Goal: Task Accomplishment & Management: Complete application form

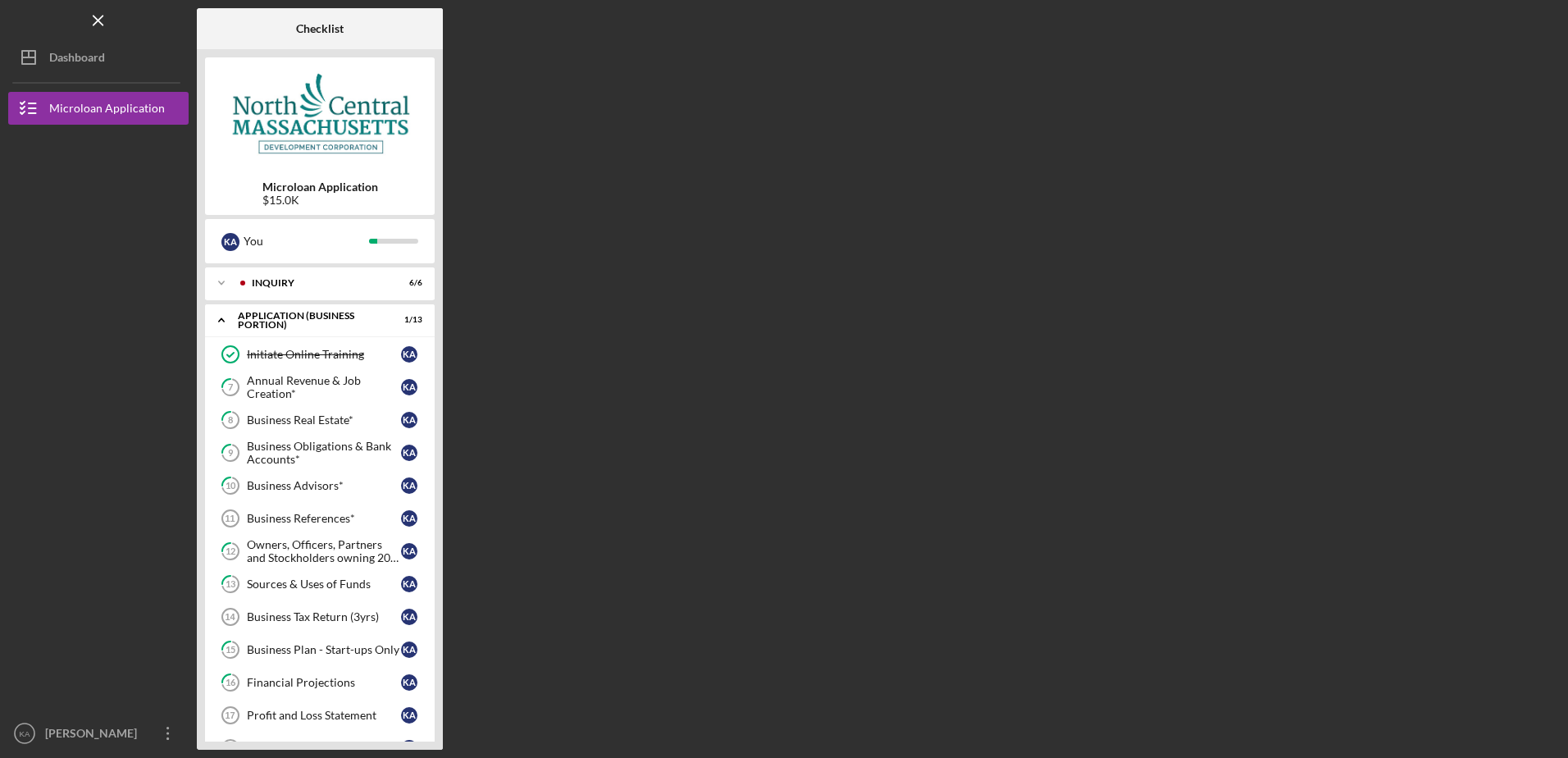
scroll to position [224, 0]
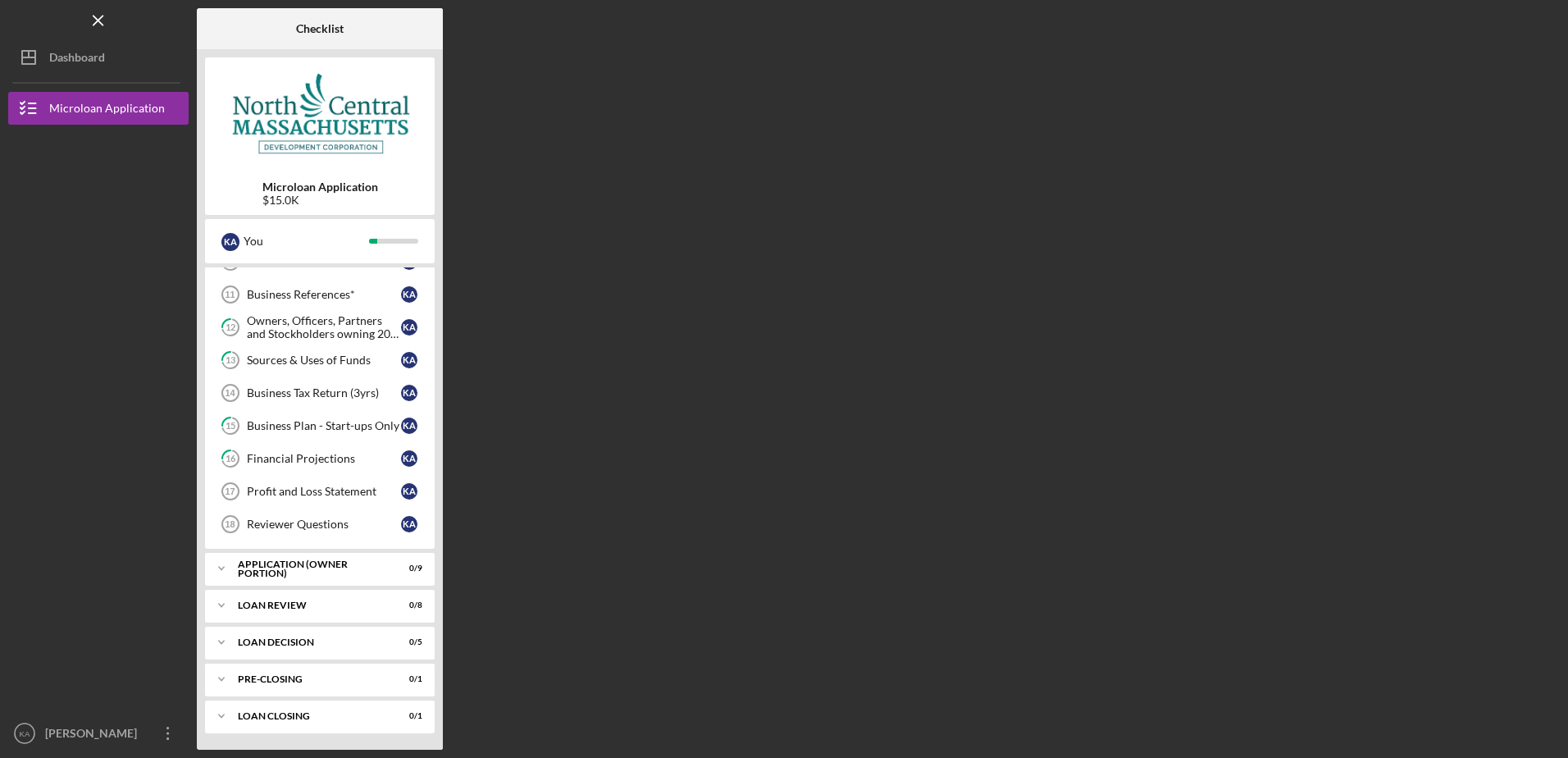
click at [658, 47] on div "Checklist Microloan Application $15.0K K A You Icon/Expander INQUIRY 6 / 6 Icon…" at bounding box center [878, 379] width 1363 height 742
click at [628, 94] on div "Checklist Microloan Application $15.0K K A You Icon/Expander INQUIRY 6 / 6 Icon…" at bounding box center [878, 379] width 1363 height 742
click at [170, 732] on icon "Icon/Overflow" at bounding box center [168, 733] width 41 height 41
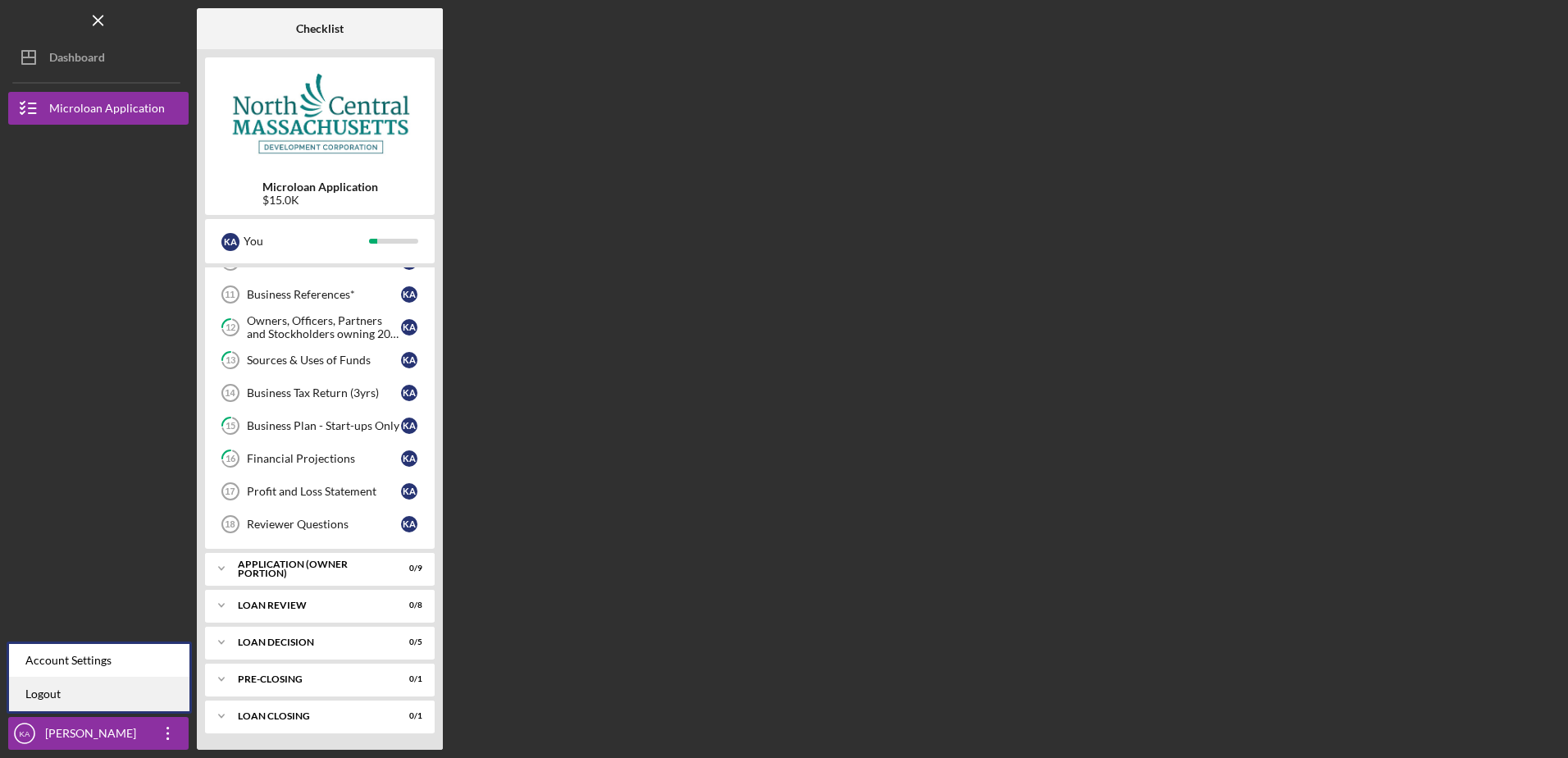
click at [56, 693] on link "Logout" at bounding box center [99, 694] width 181 height 34
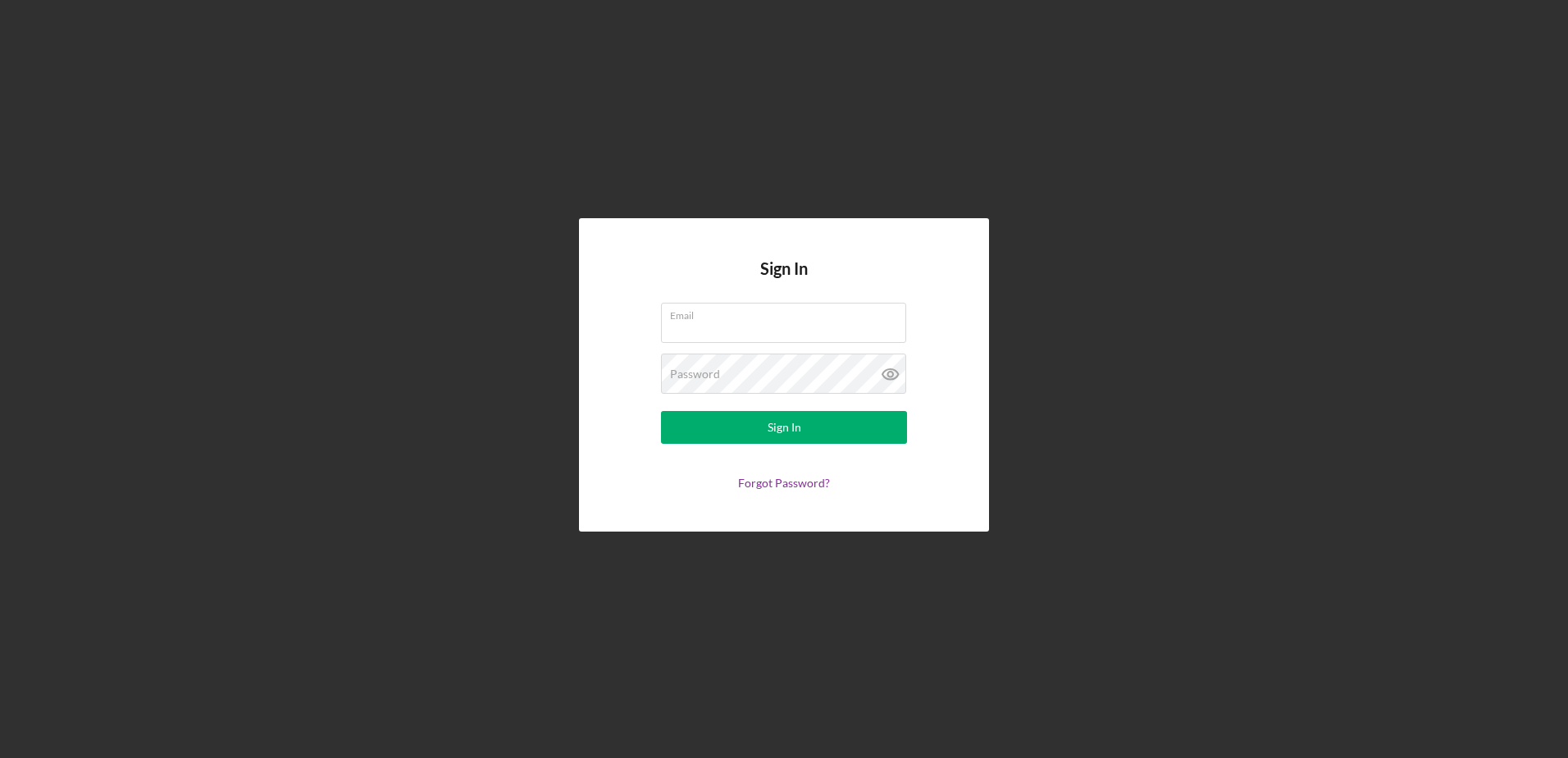
type input "[EMAIL_ADDRESS][DOMAIN_NAME]"
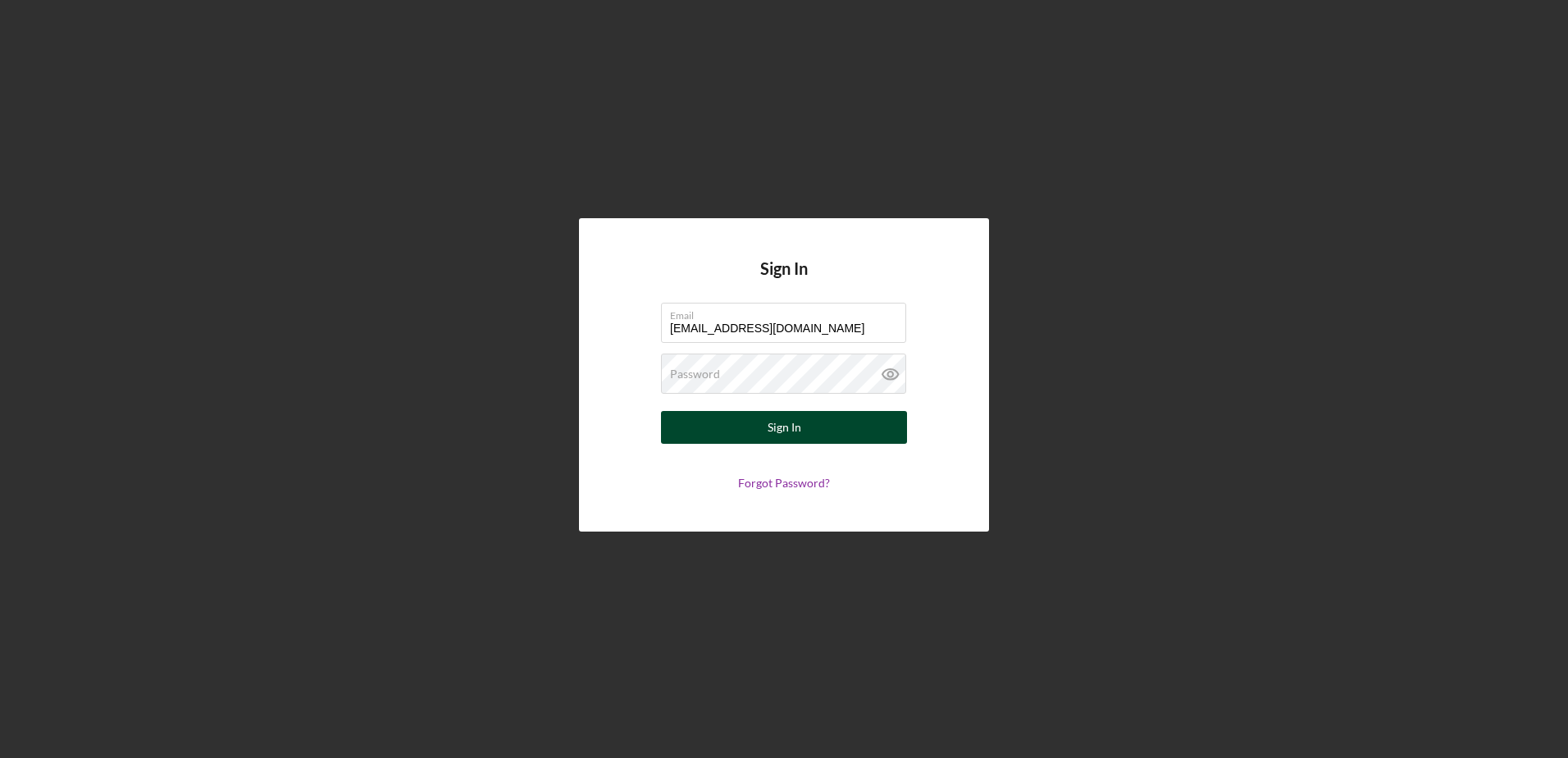
click at [786, 425] on div "Sign In" at bounding box center [784, 427] width 34 height 33
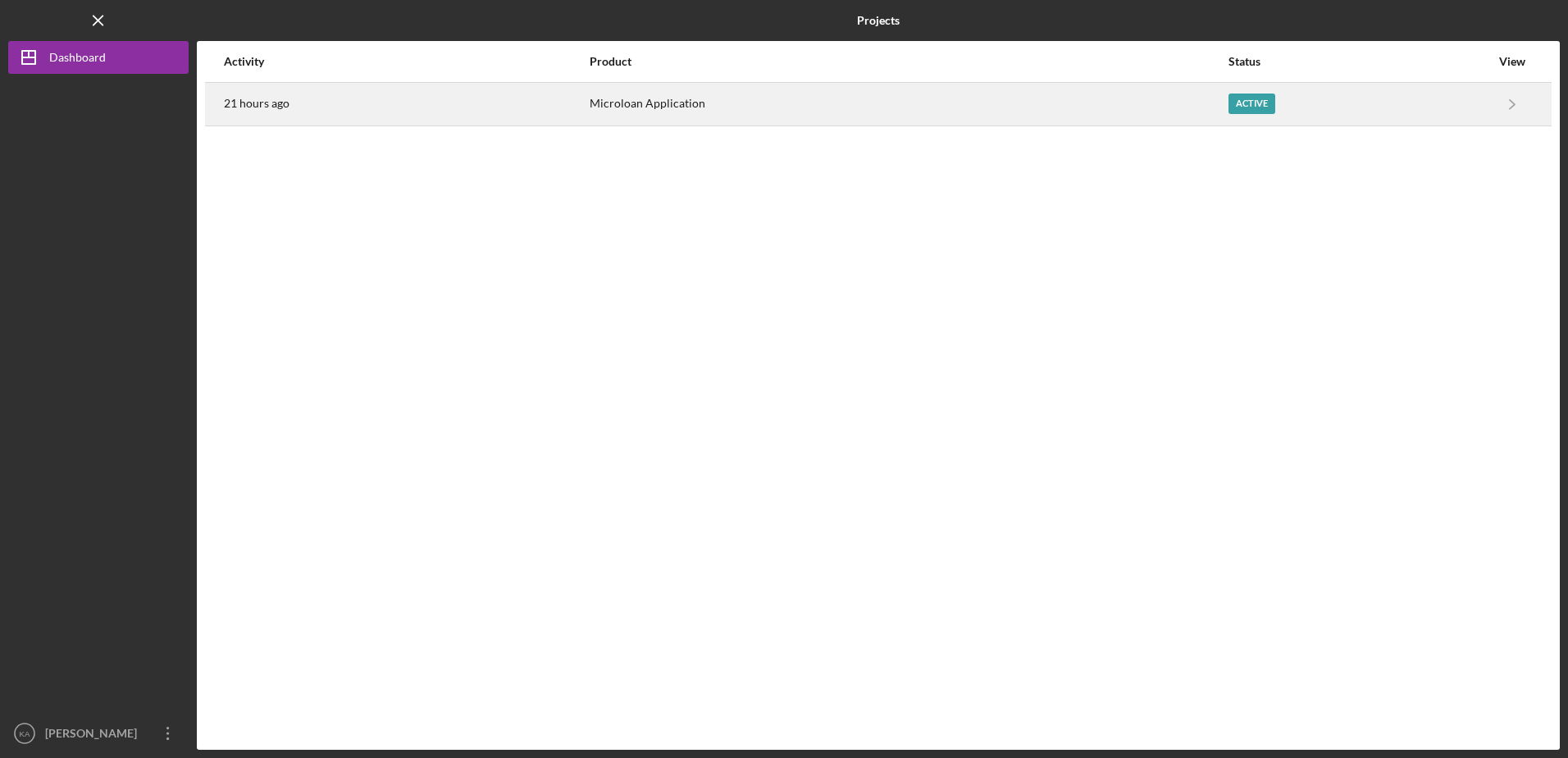
click at [1244, 102] on div "Active" at bounding box center [1251, 103] width 47 height 20
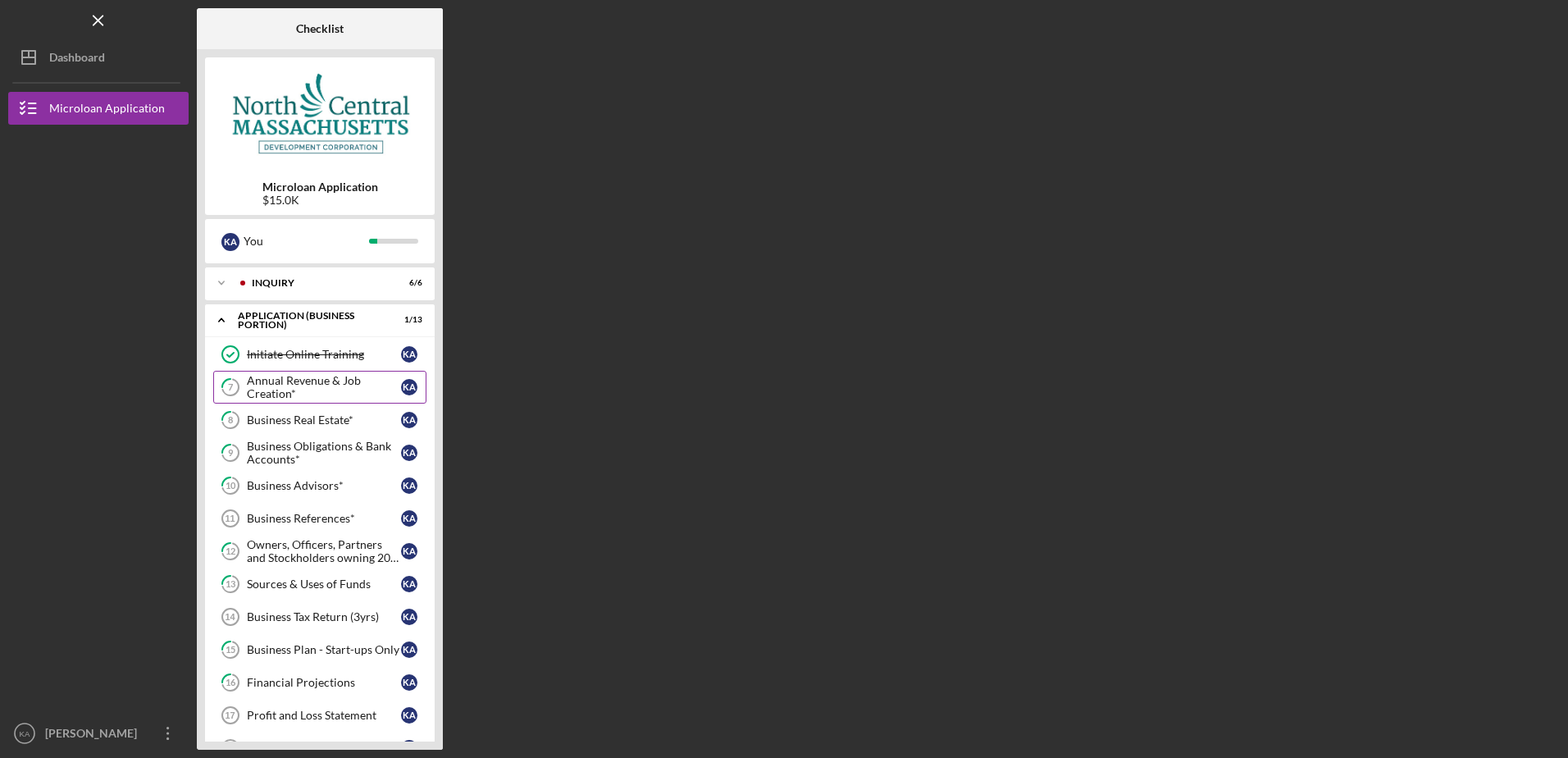
click at [322, 379] on div "Annual Revenue & Job Creation*" at bounding box center [323, 387] width 154 height 26
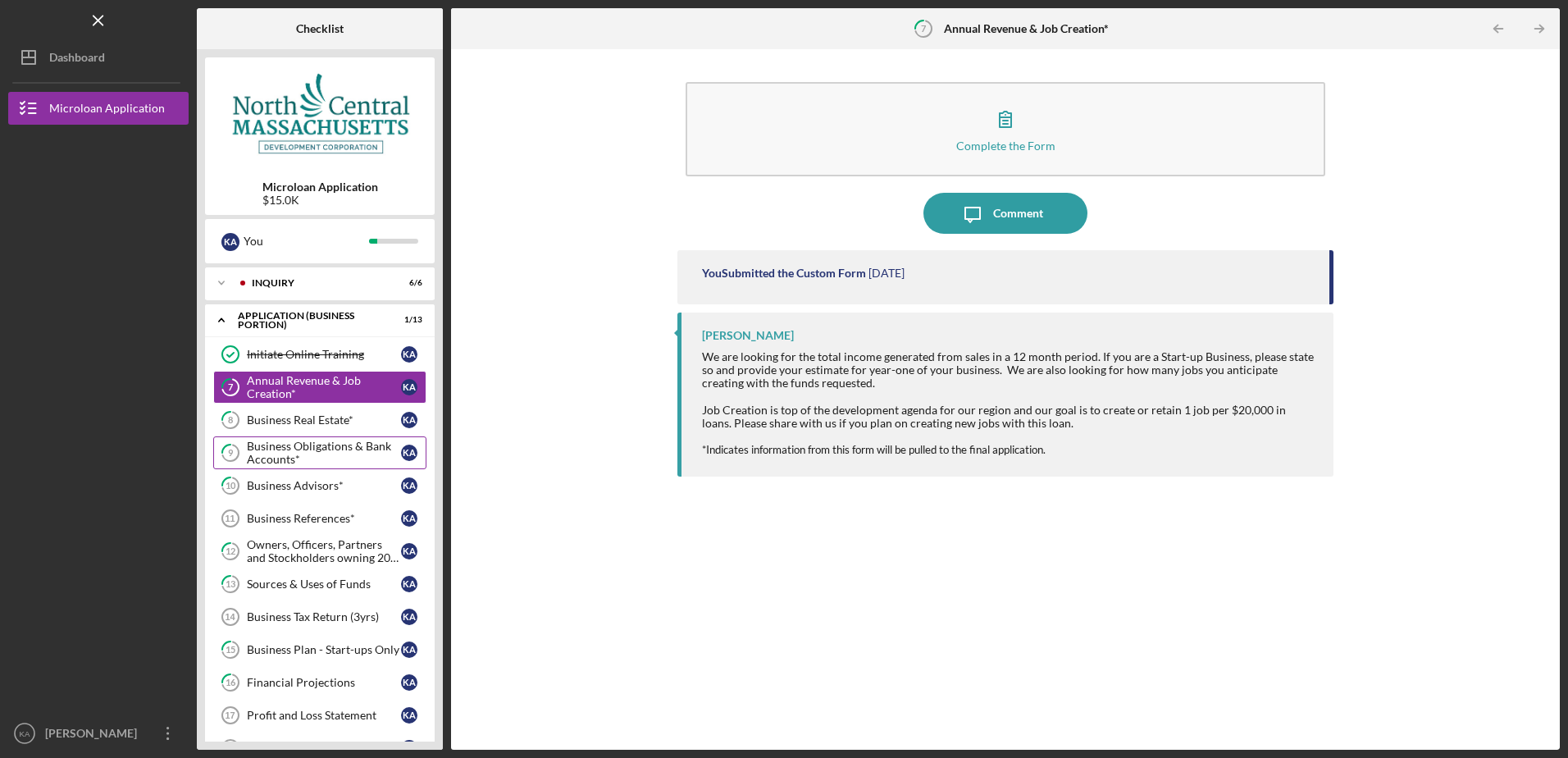
click at [307, 453] on div "Business Obligations & Bank Accounts*" at bounding box center [323, 453] width 154 height 26
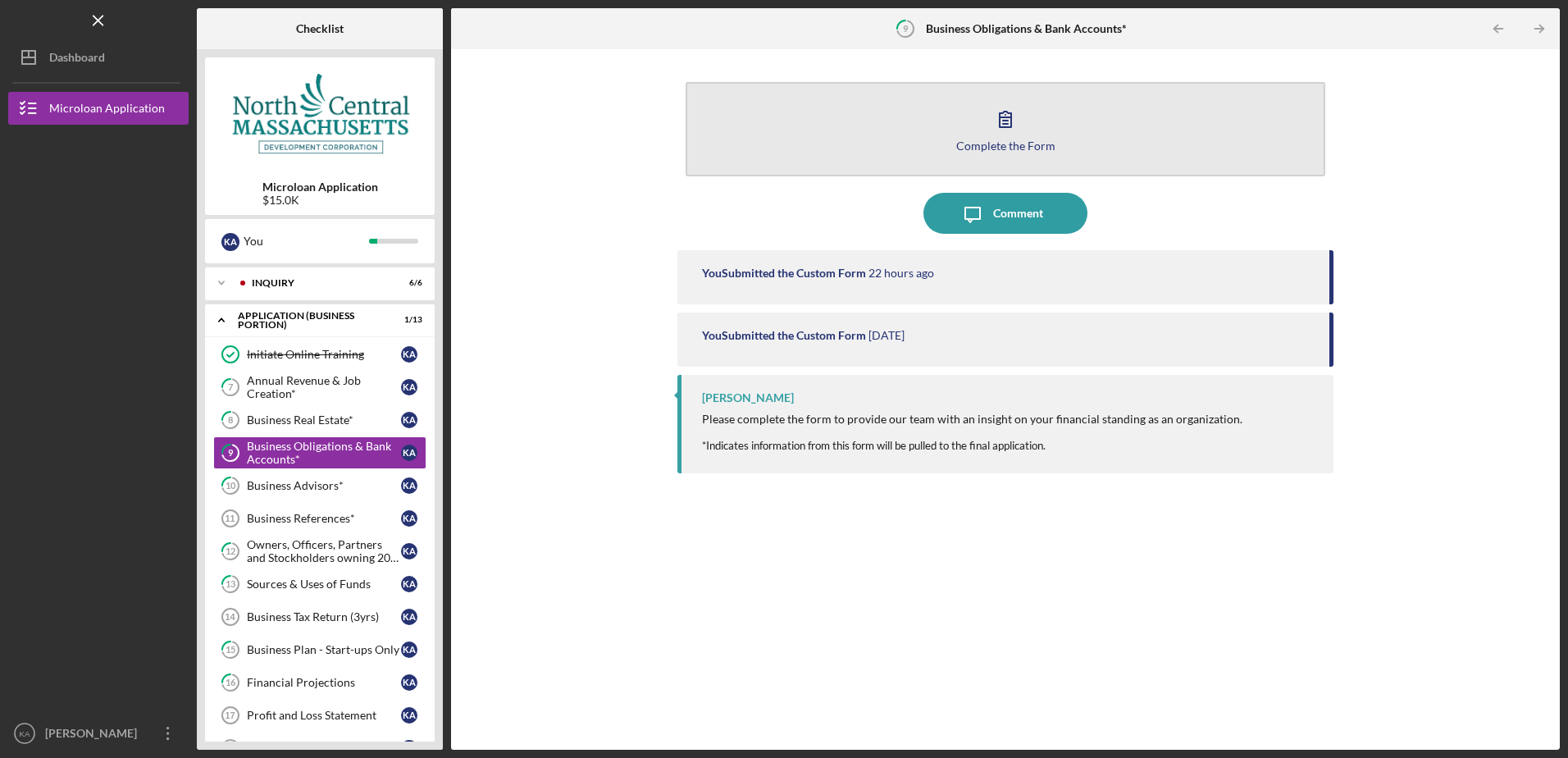
click at [999, 141] on div "Complete the Form" at bounding box center [1006, 145] width 99 height 12
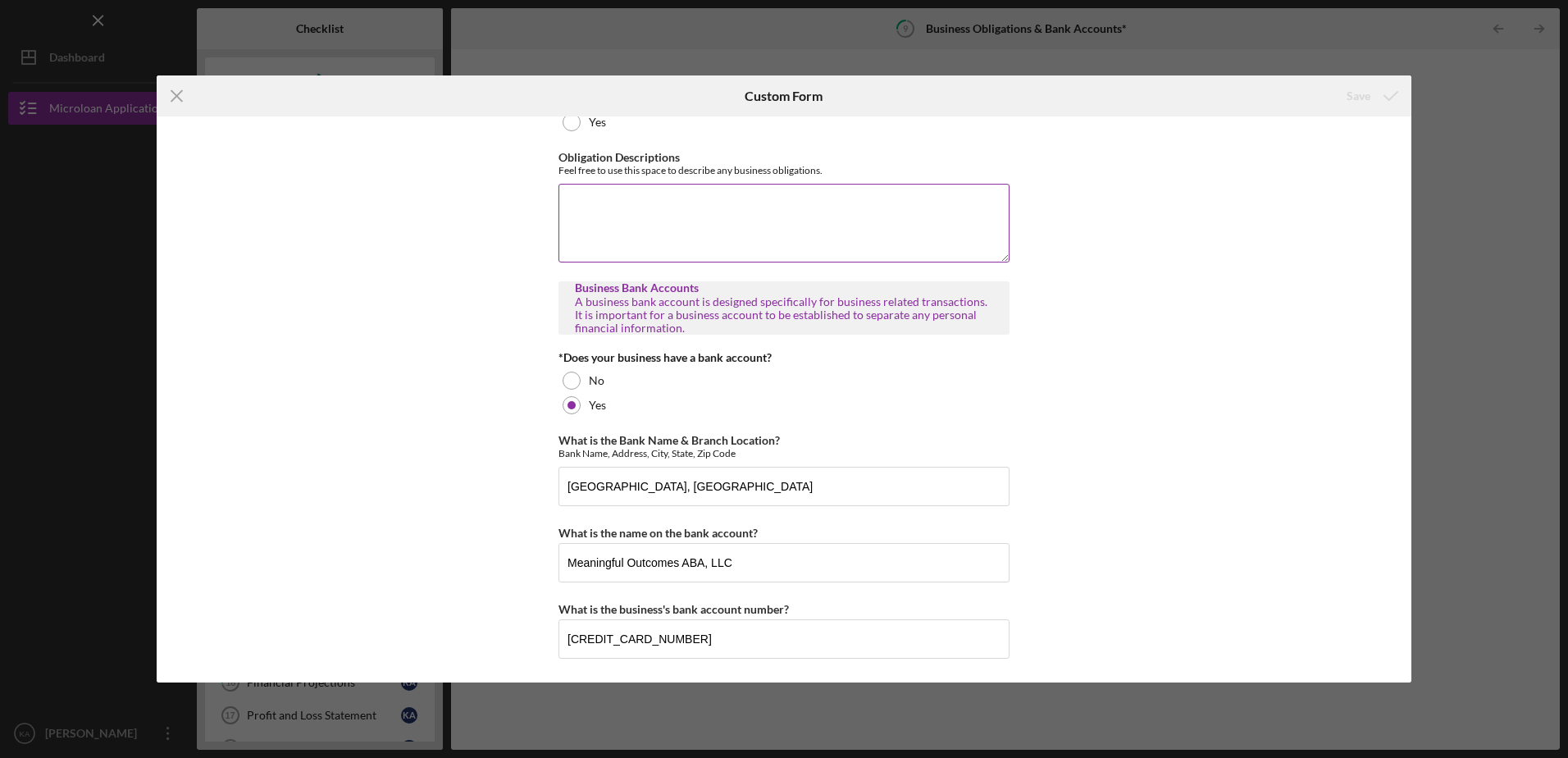
scroll to position [160, 0]
click at [169, 93] on icon "Icon/Menu Close" at bounding box center [177, 96] width 41 height 41
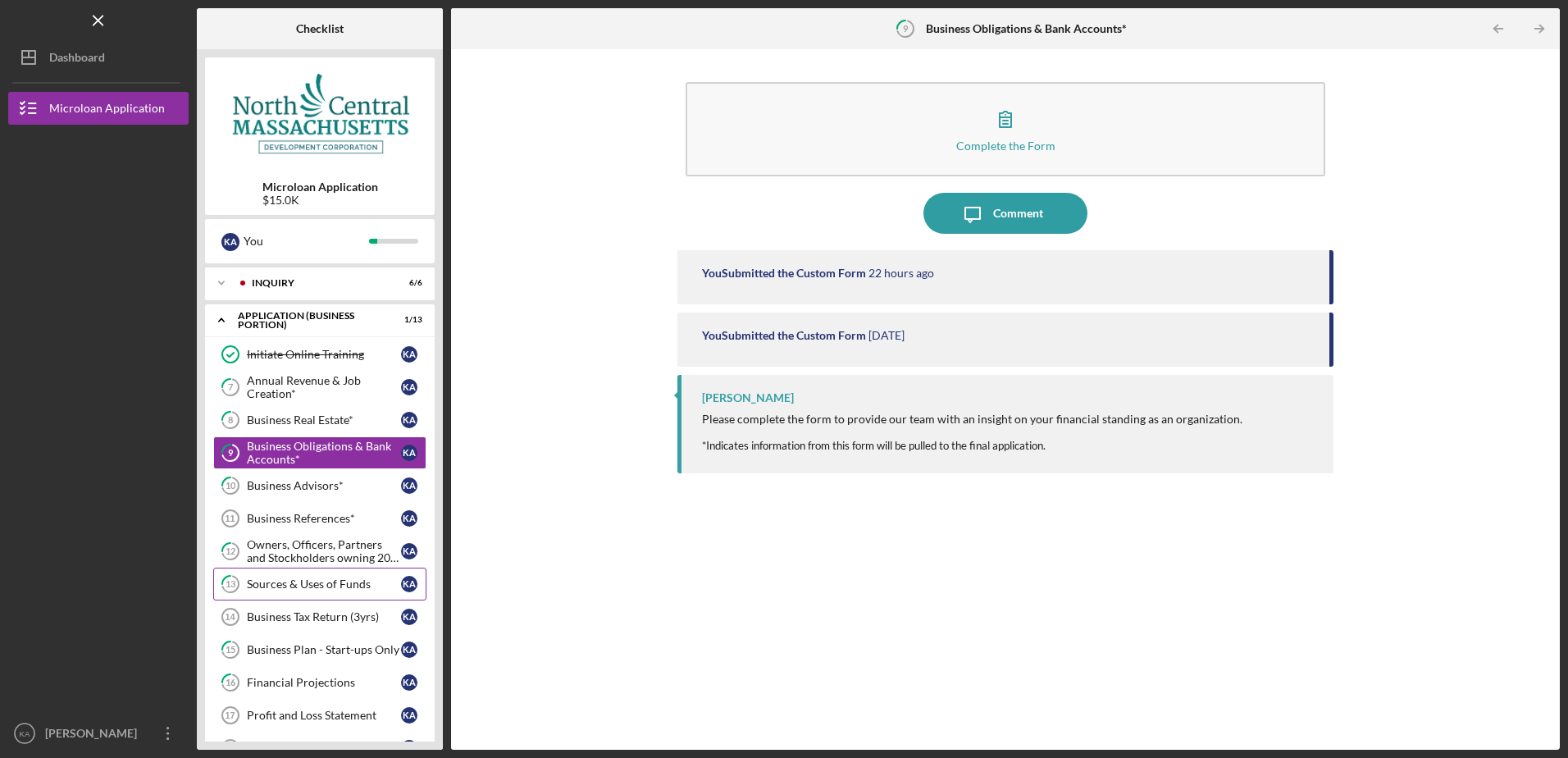
click at [276, 584] on div "Sources & Uses of Funds" at bounding box center [323, 584] width 154 height 13
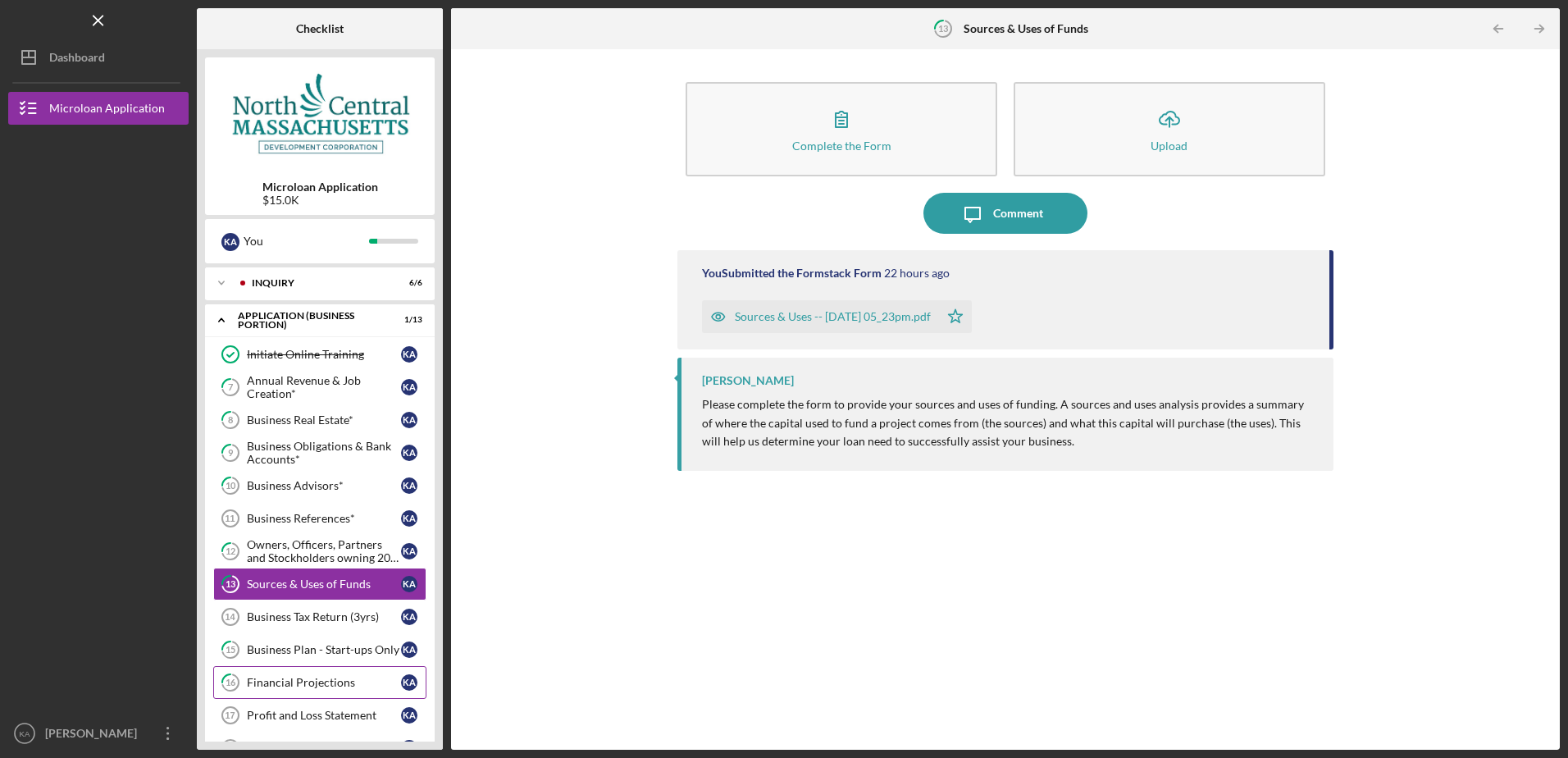
click at [311, 677] on div "Financial Projections" at bounding box center [323, 682] width 154 height 13
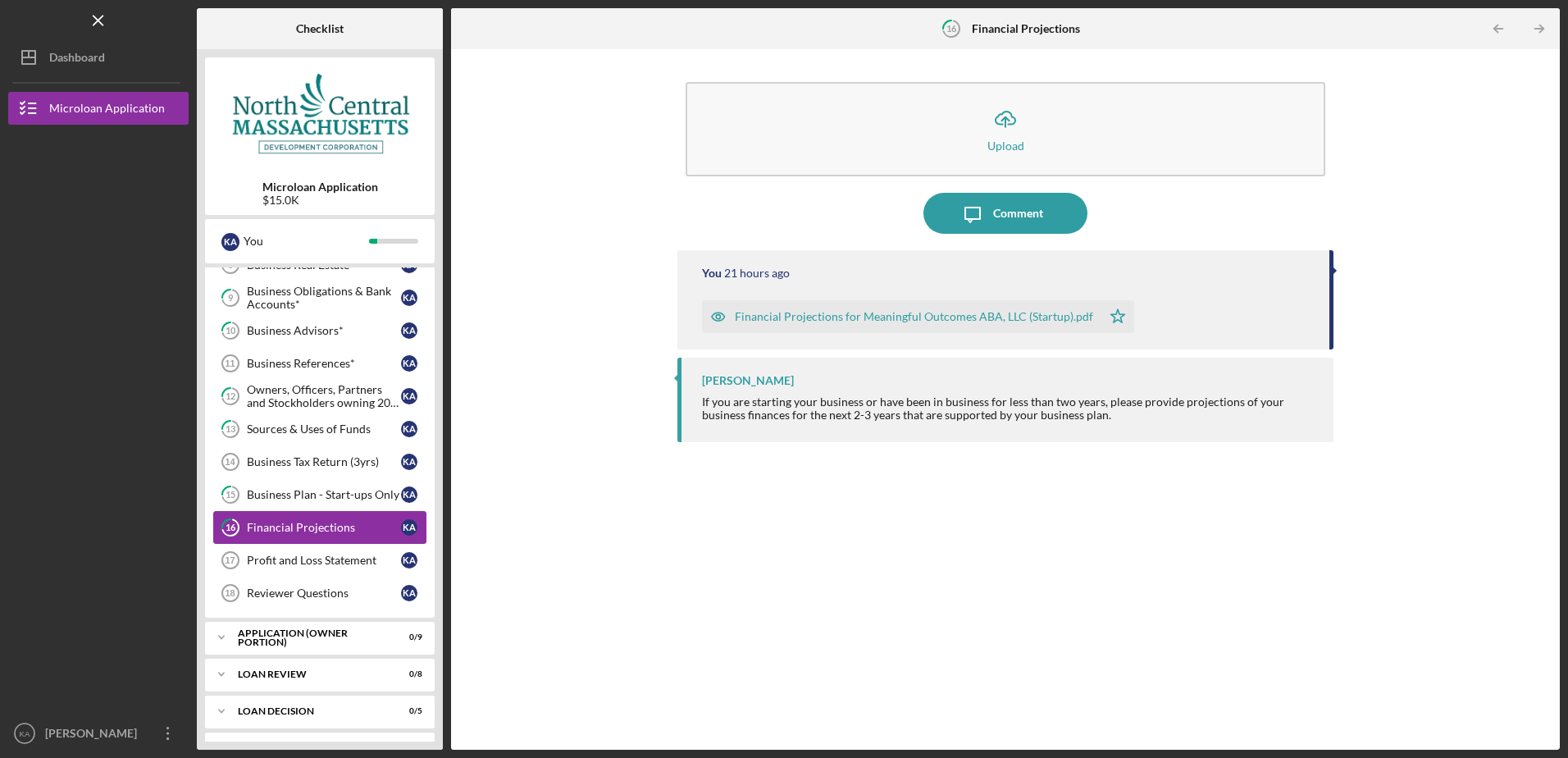
scroll to position [164, 0]
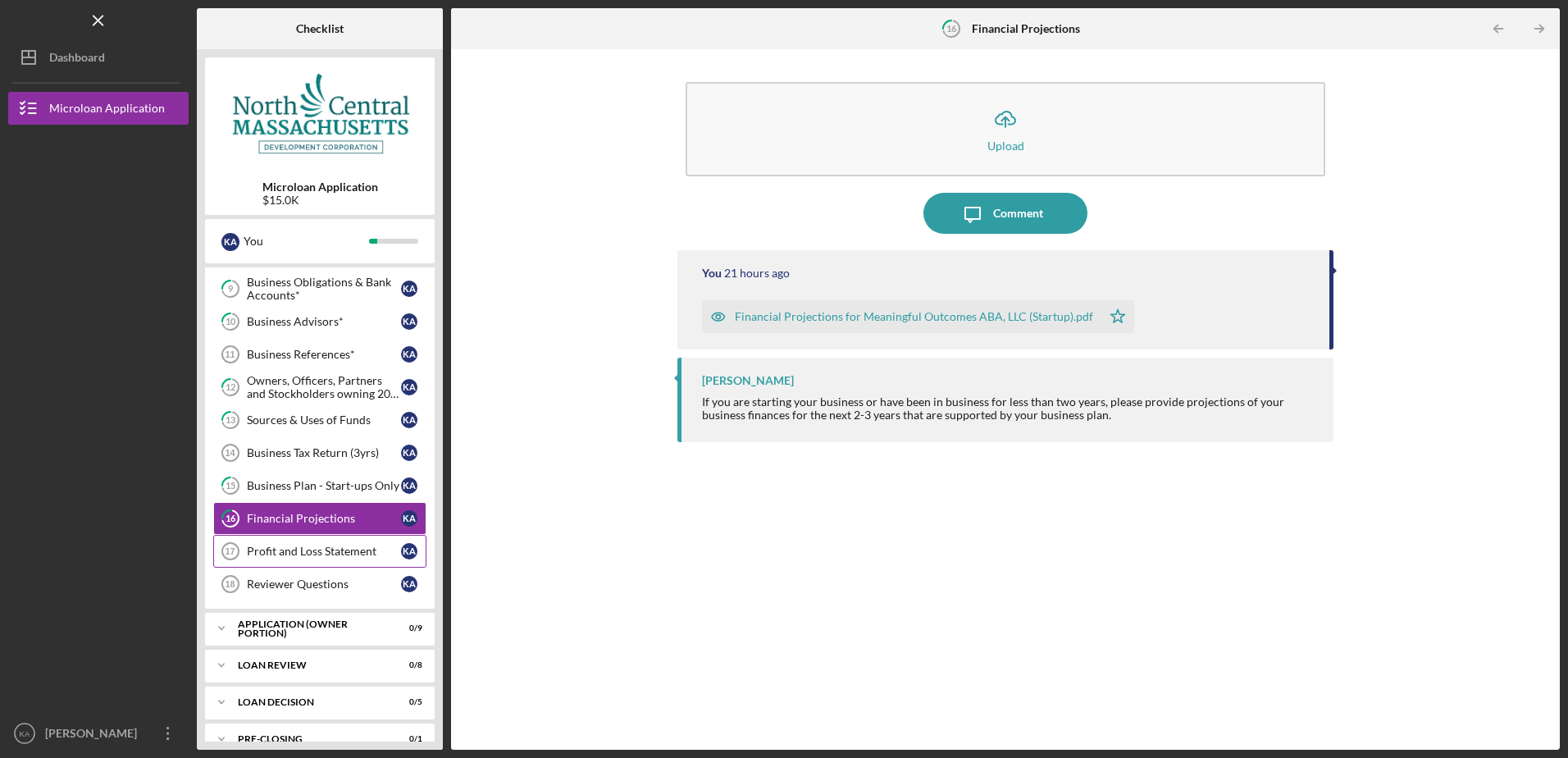
click at [298, 545] on div "Profit and Loss Statement" at bounding box center [323, 552] width 154 height 13
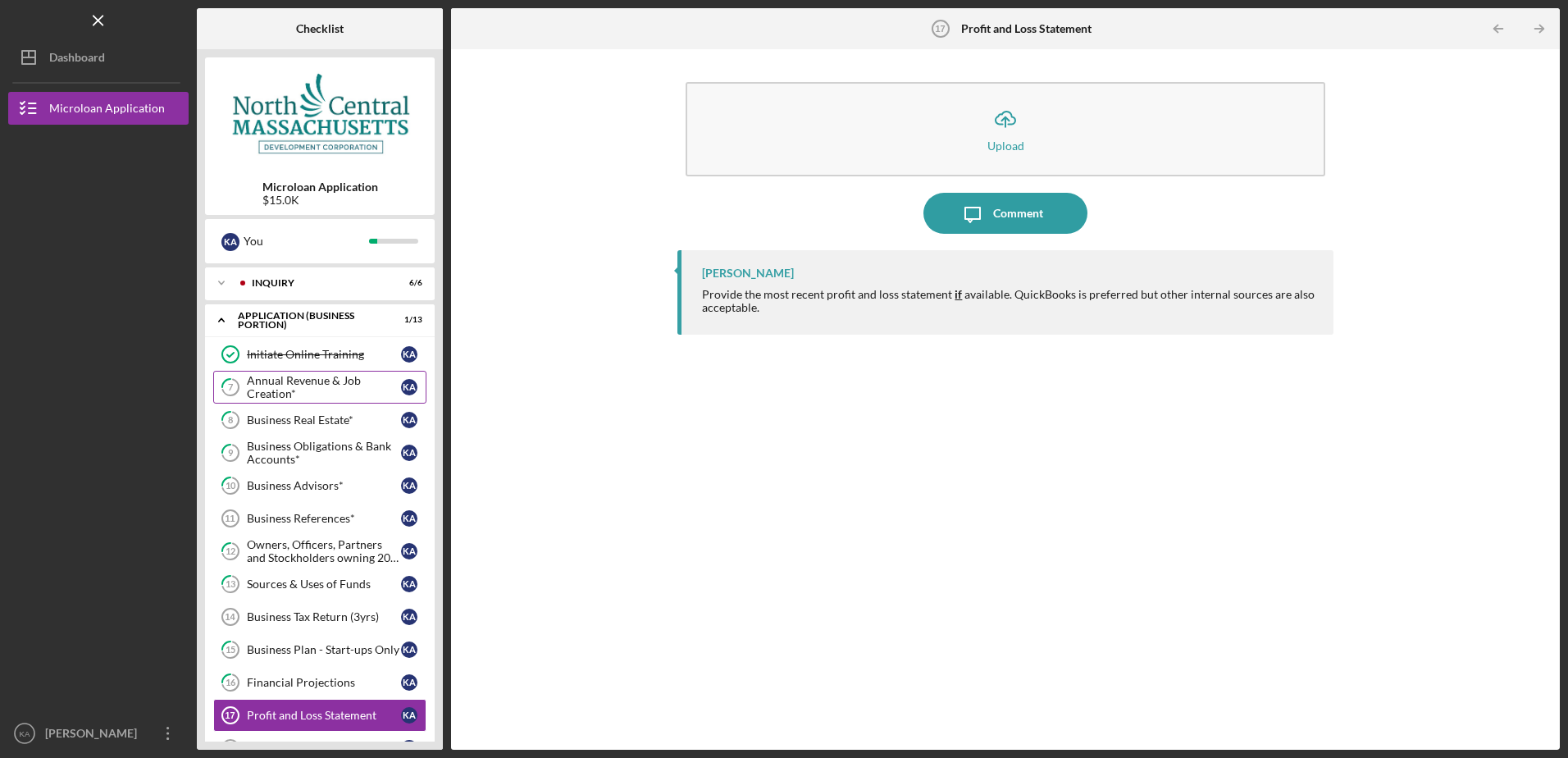
click at [318, 379] on div "Annual Revenue & Job Creation*" at bounding box center [323, 387] width 154 height 26
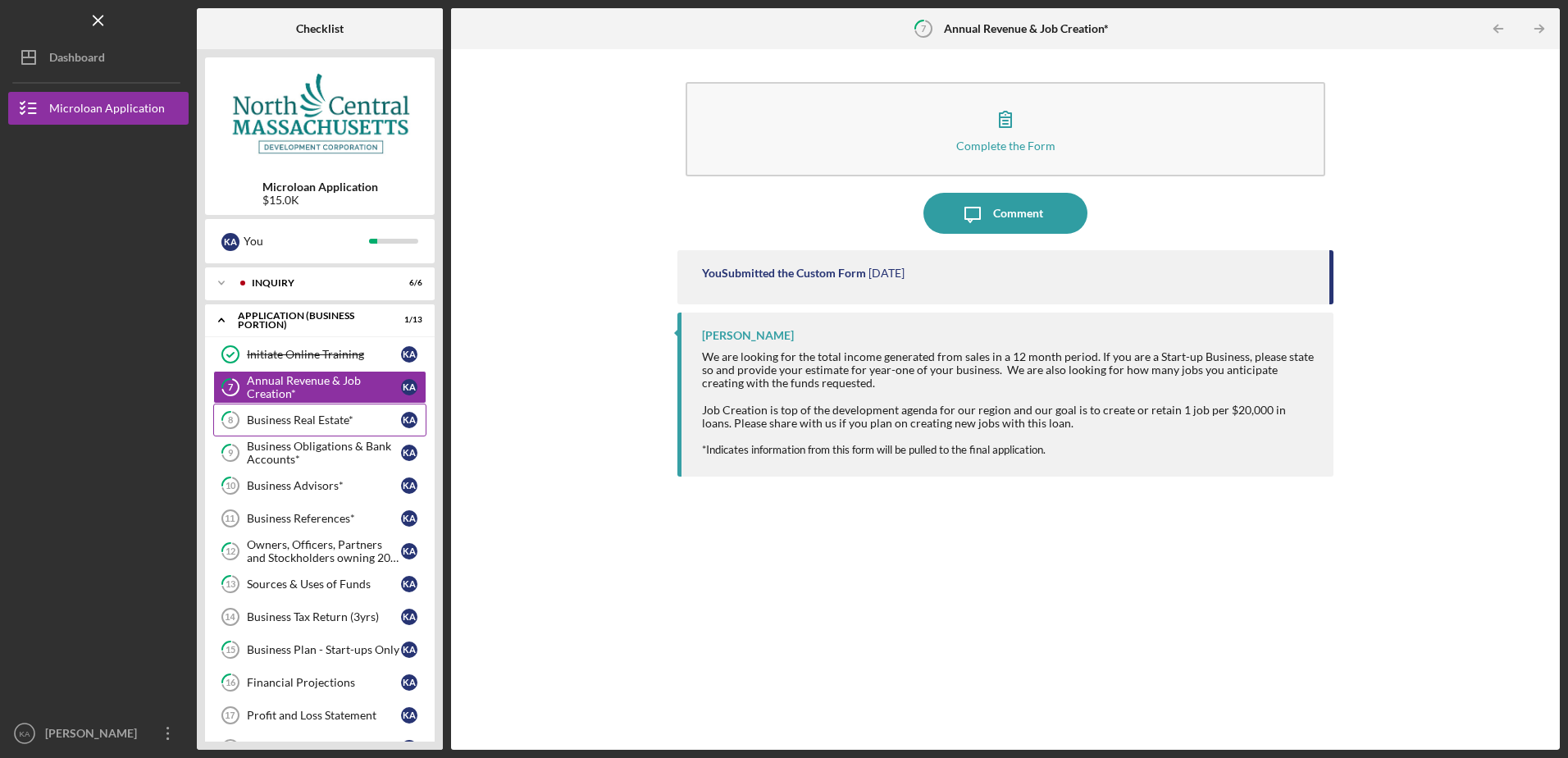
click at [312, 418] on div "Business Real Estate*" at bounding box center [323, 420] width 154 height 13
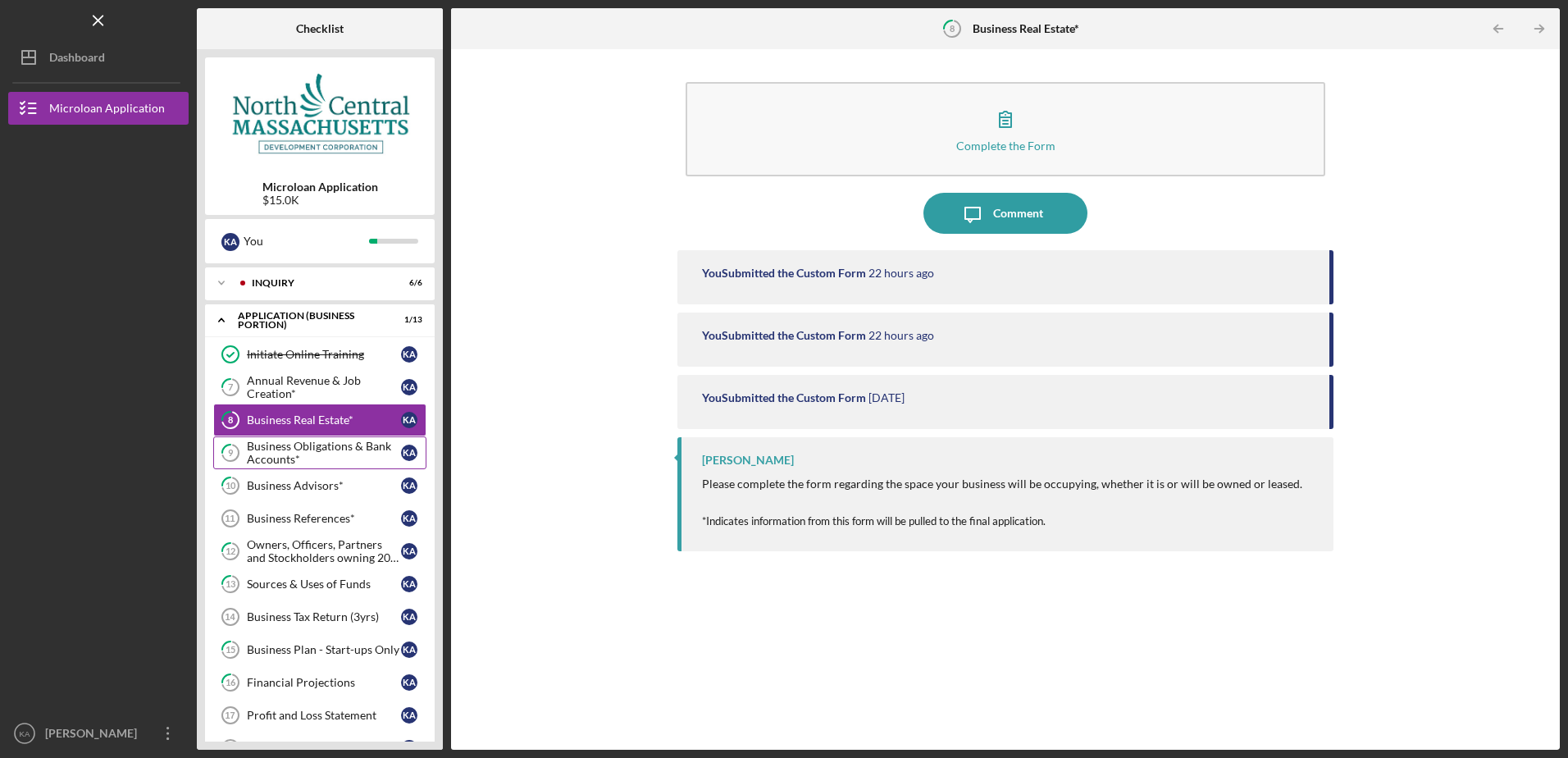
click at [304, 452] on div "Business Obligations & Bank Accounts*" at bounding box center [323, 453] width 154 height 26
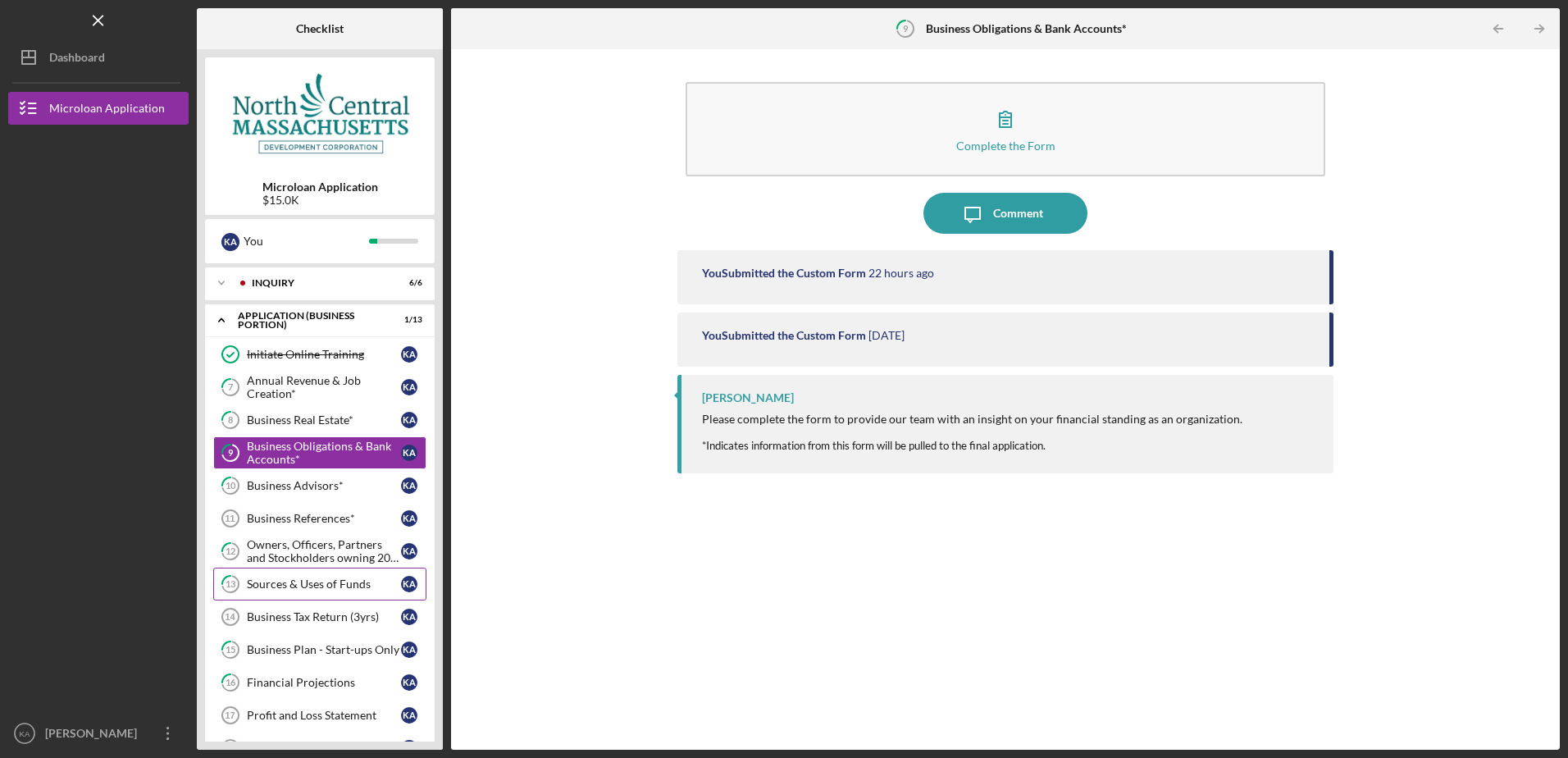
click at [309, 577] on link "13 Sources & Uses of Funds K A" at bounding box center [320, 584] width 214 height 33
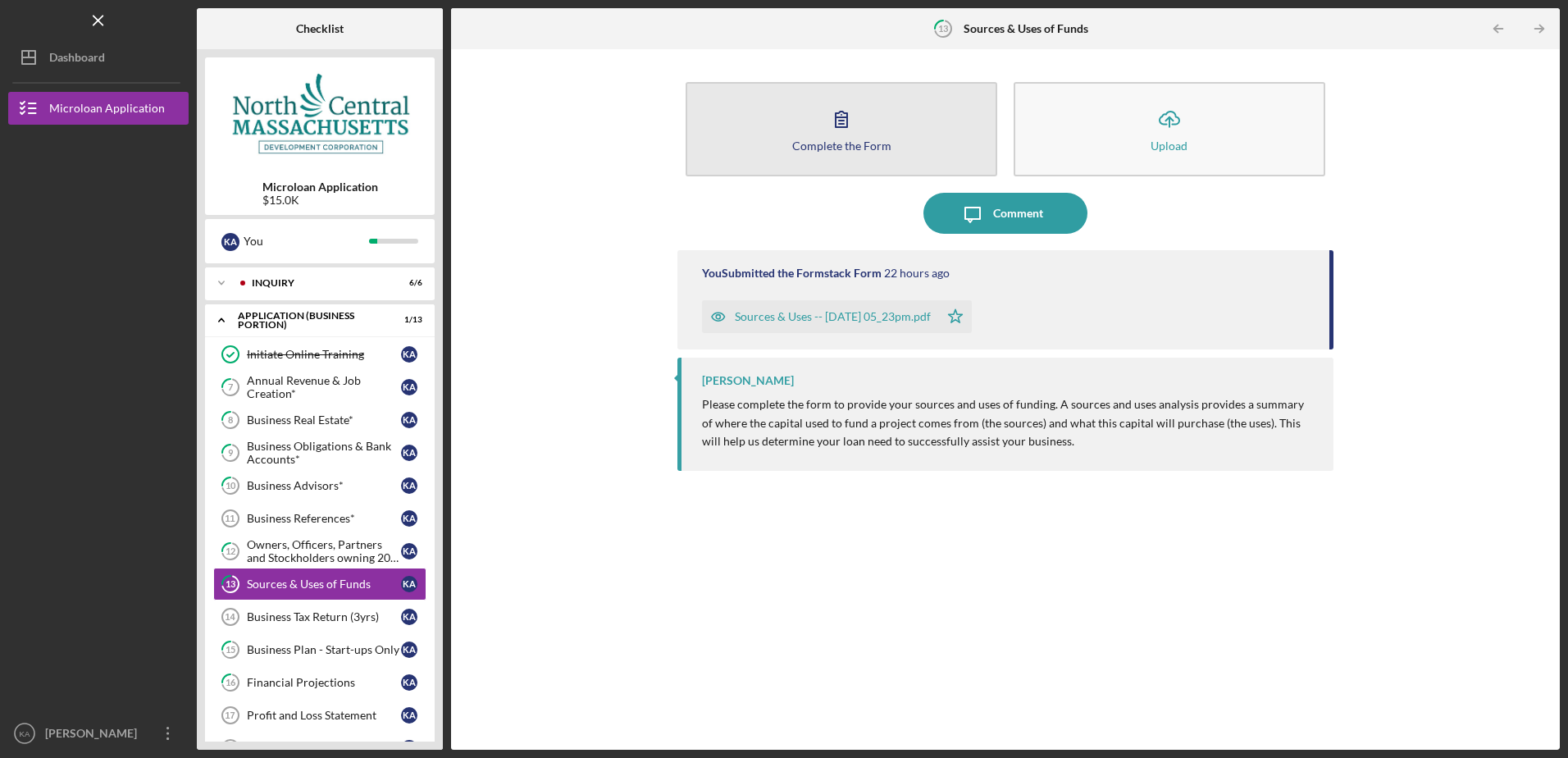
click at [843, 127] on icon "button" at bounding box center [841, 119] width 12 height 16
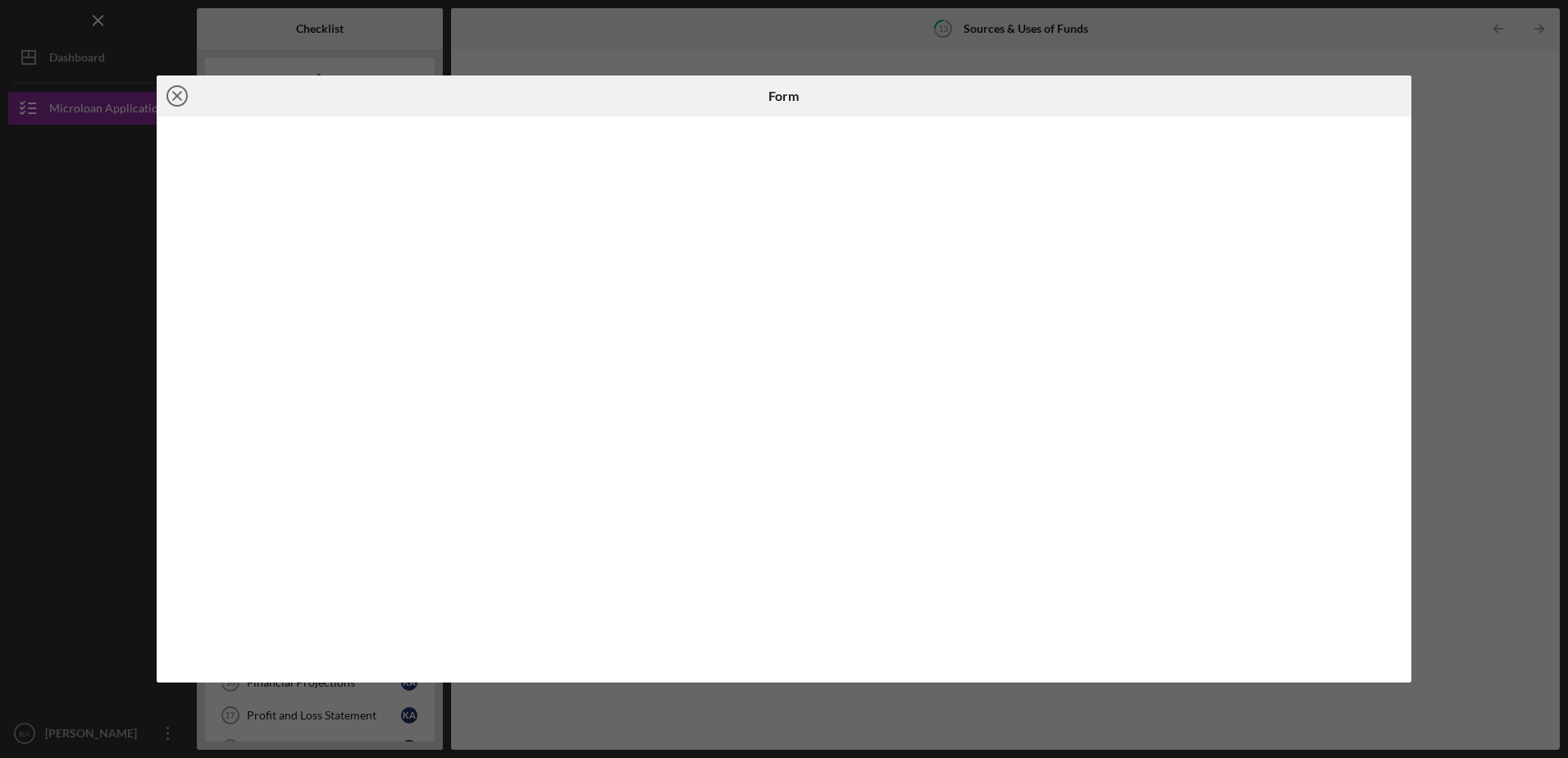
click at [173, 94] on icon "Icon/Close" at bounding box center [177, 96] width 41 height 41
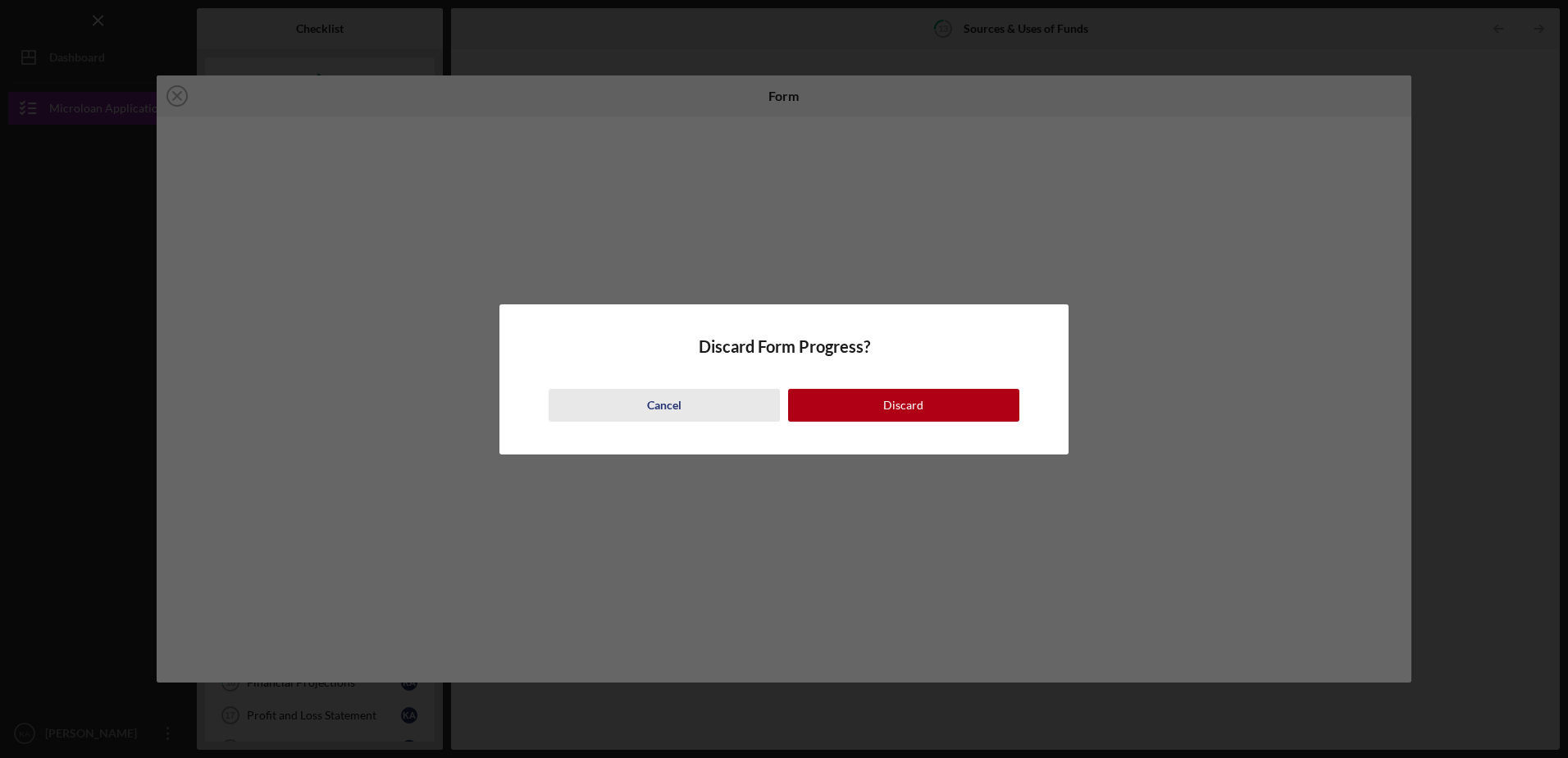
click at [681, 410] on div "Cancel" at bounding box center [664, 405] width 35 height 33
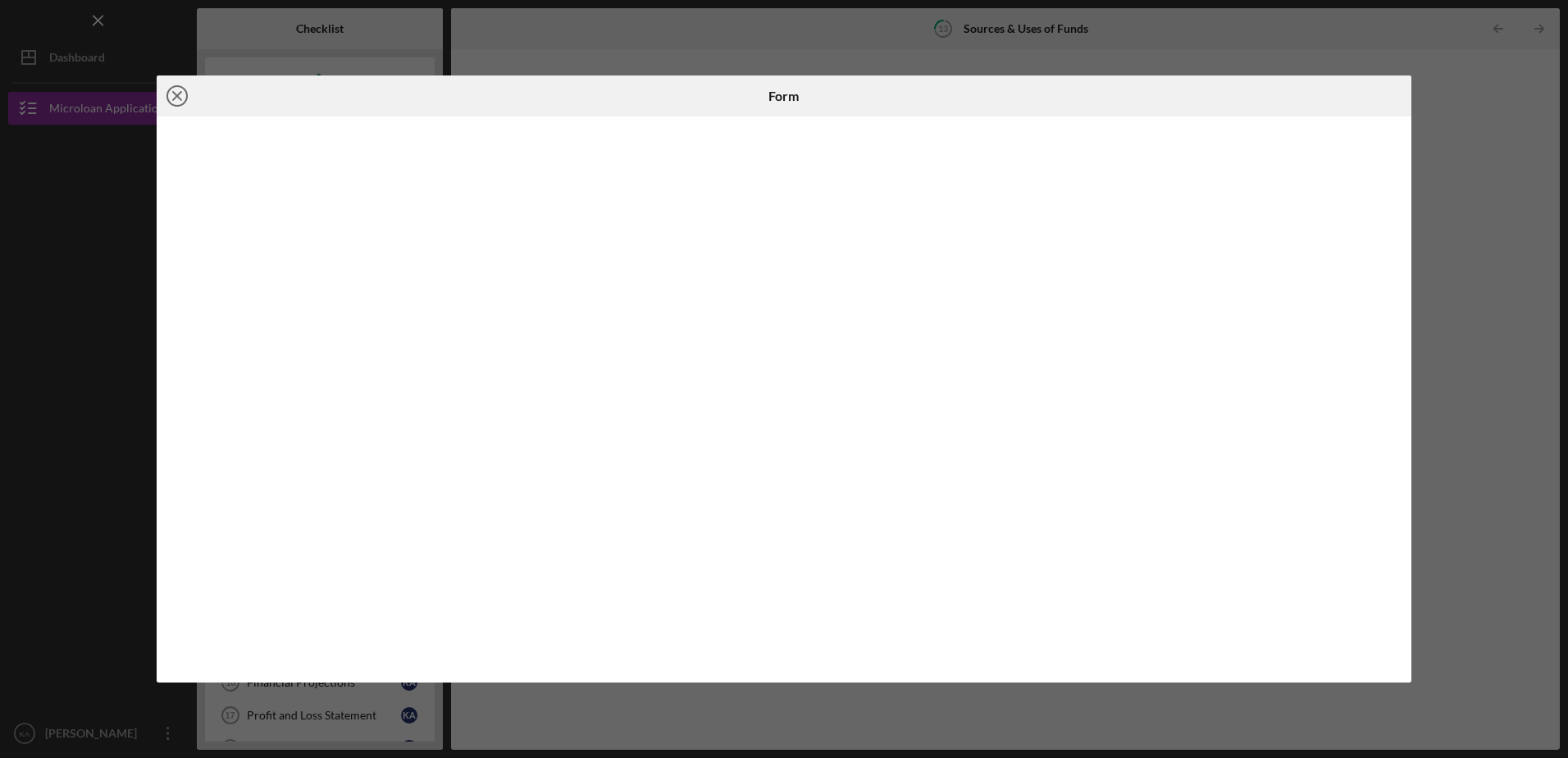
click at [177, 94] on icon "Icon/Close" at bounding box center [177, 96] width 41 height 41
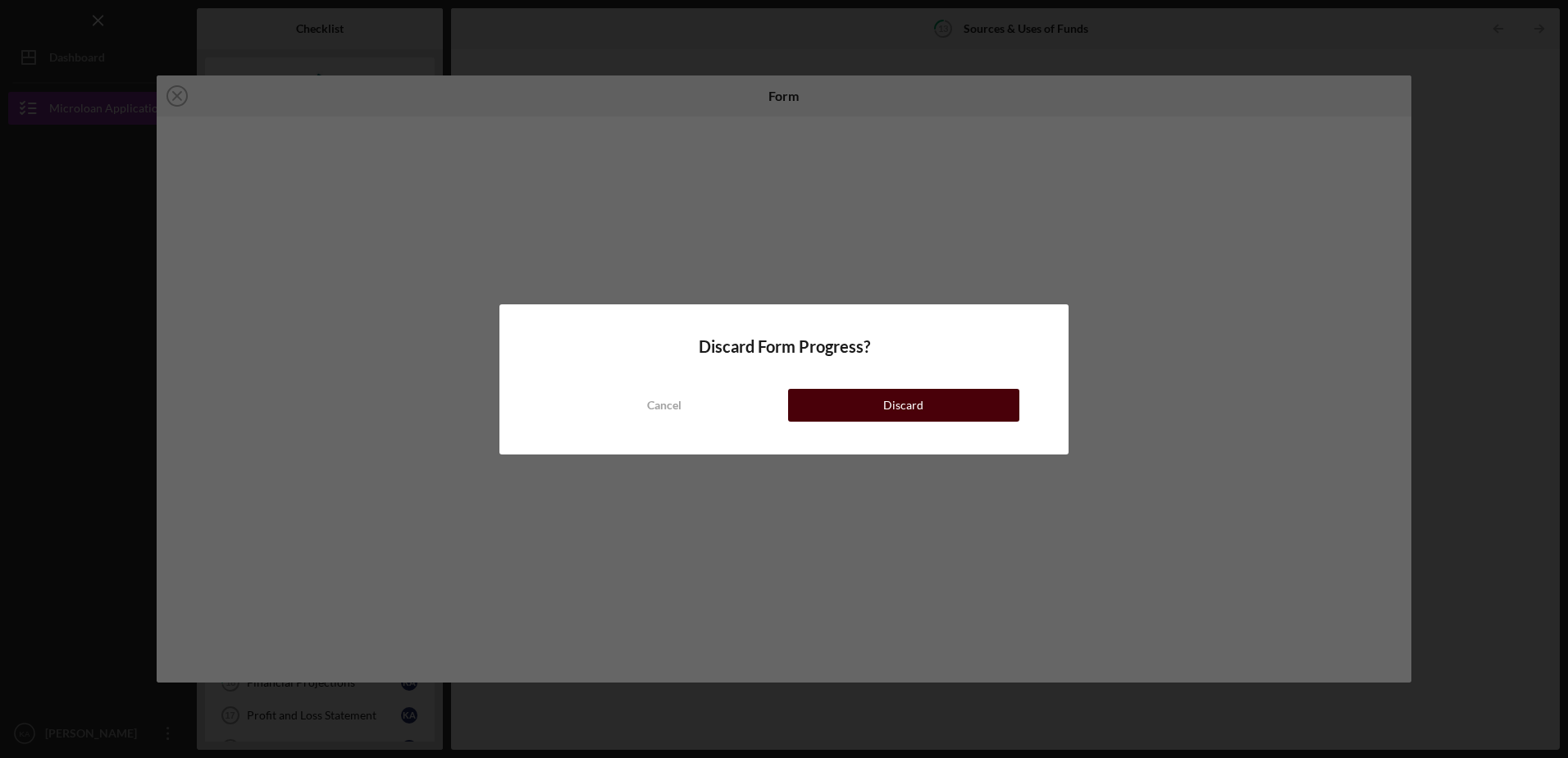
click at [895, 395] on div "Discard" at bounding box center [904, 405] width 40 height 33
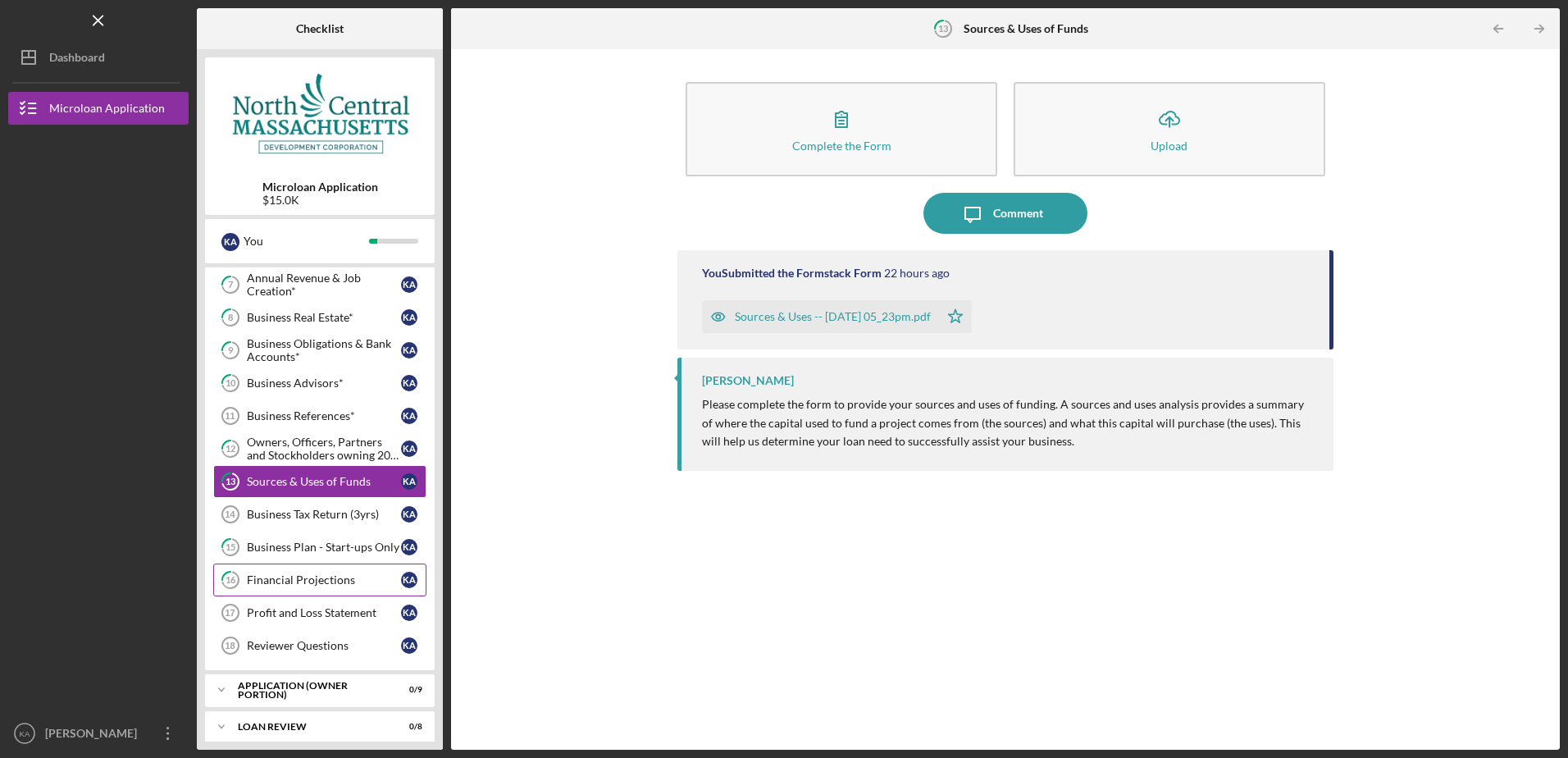
scroll to position [224, 0]
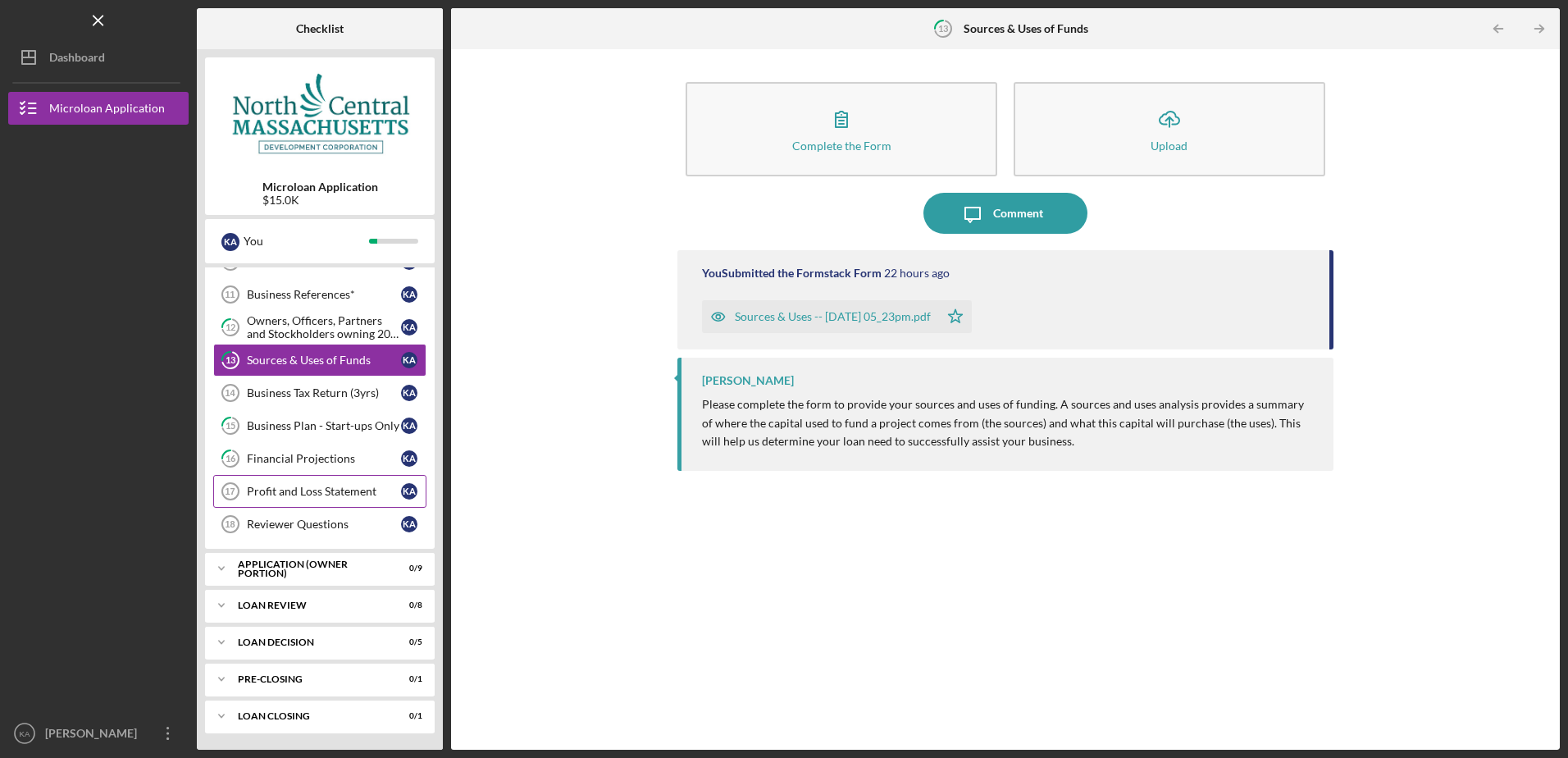
click at [267, 486] on div "Profit and Loss Statement" at bounding box center [323, 491] width 154 height 13
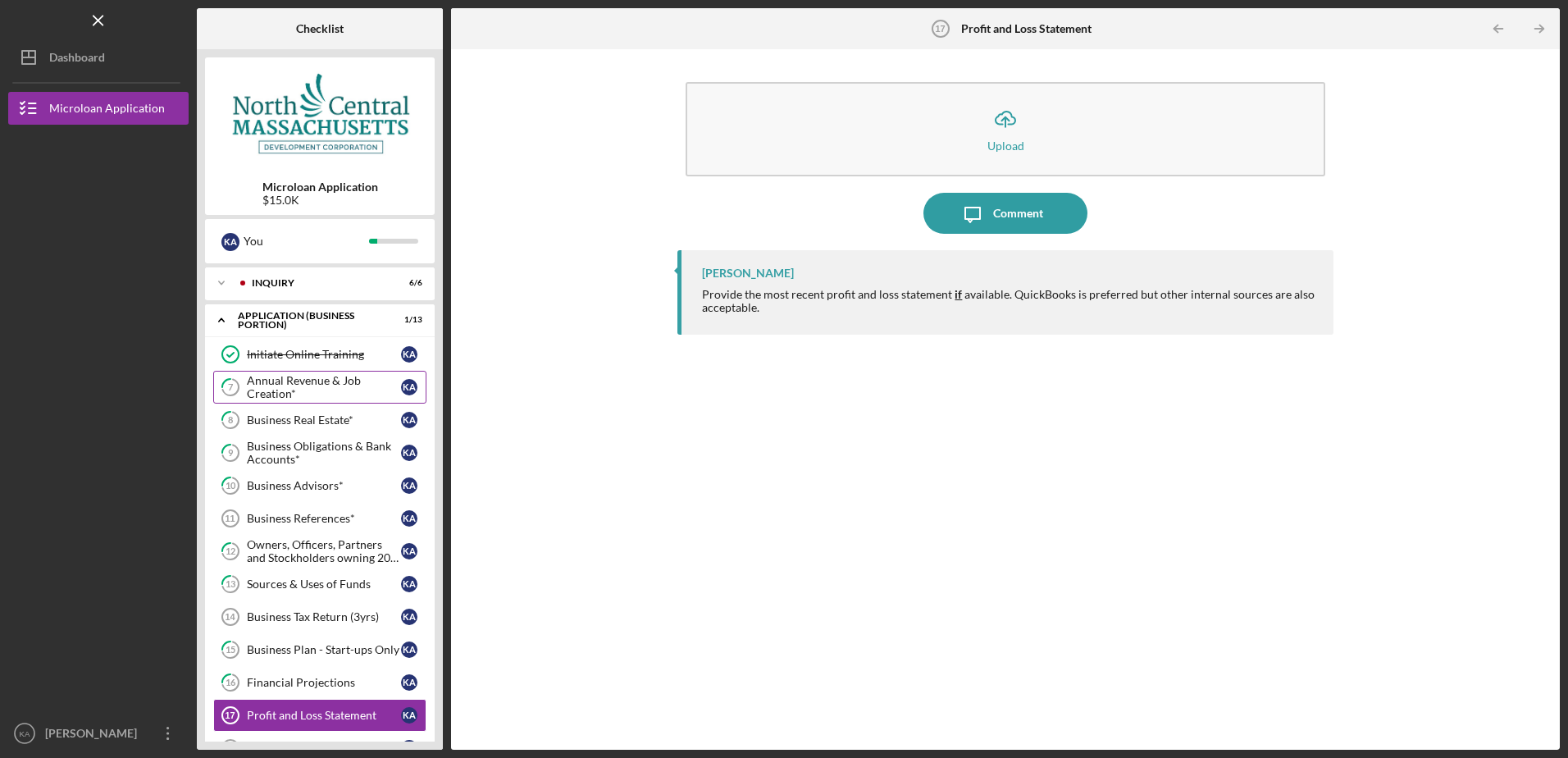
click at [291, 387] on div "Annual Revenue & Job Creation*" at bounding box center [323, 387] width 154 height 26
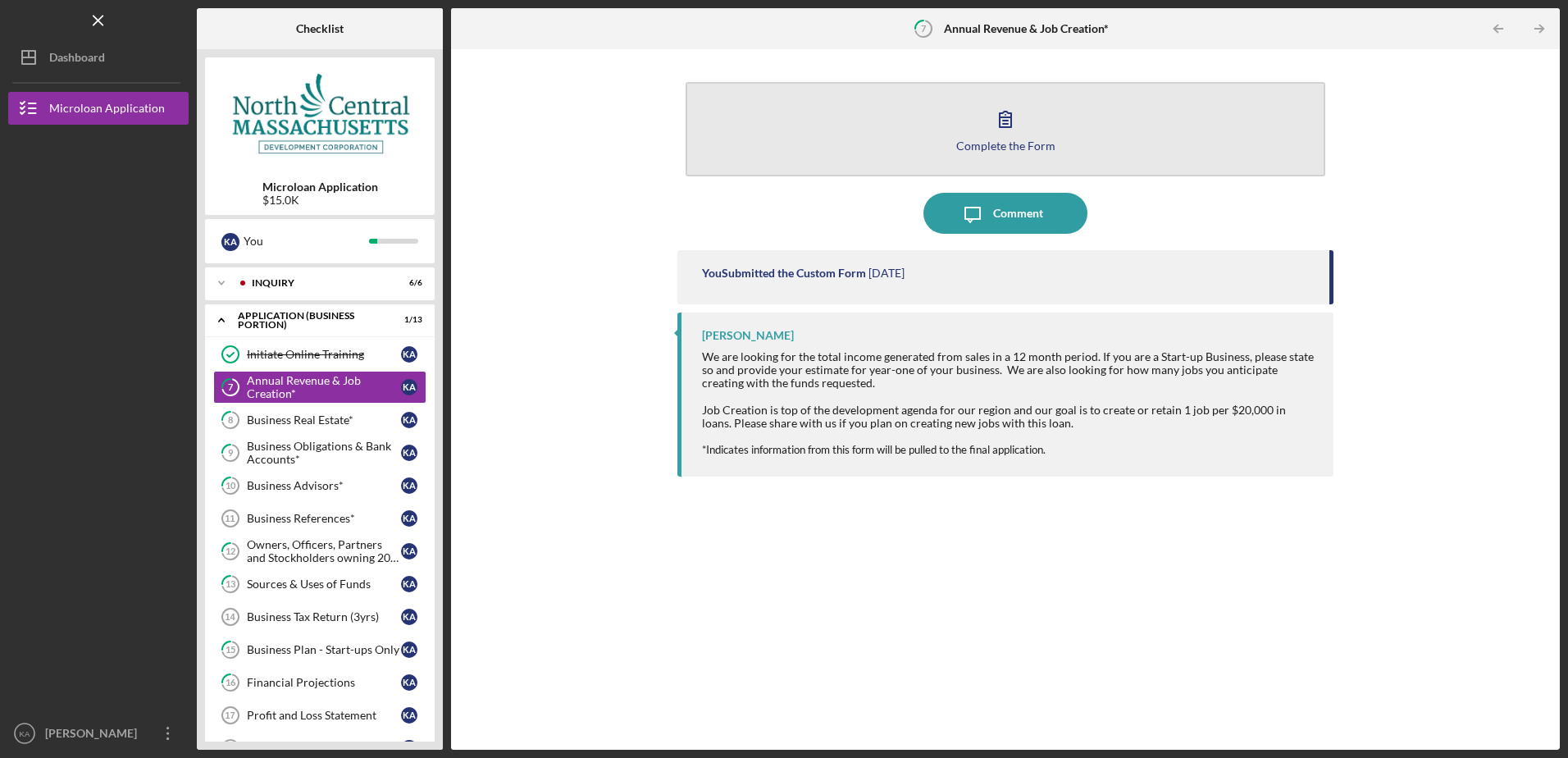
click at [999, 127] on icon "button" at bounding box center [1005, 119] width 12 height 16
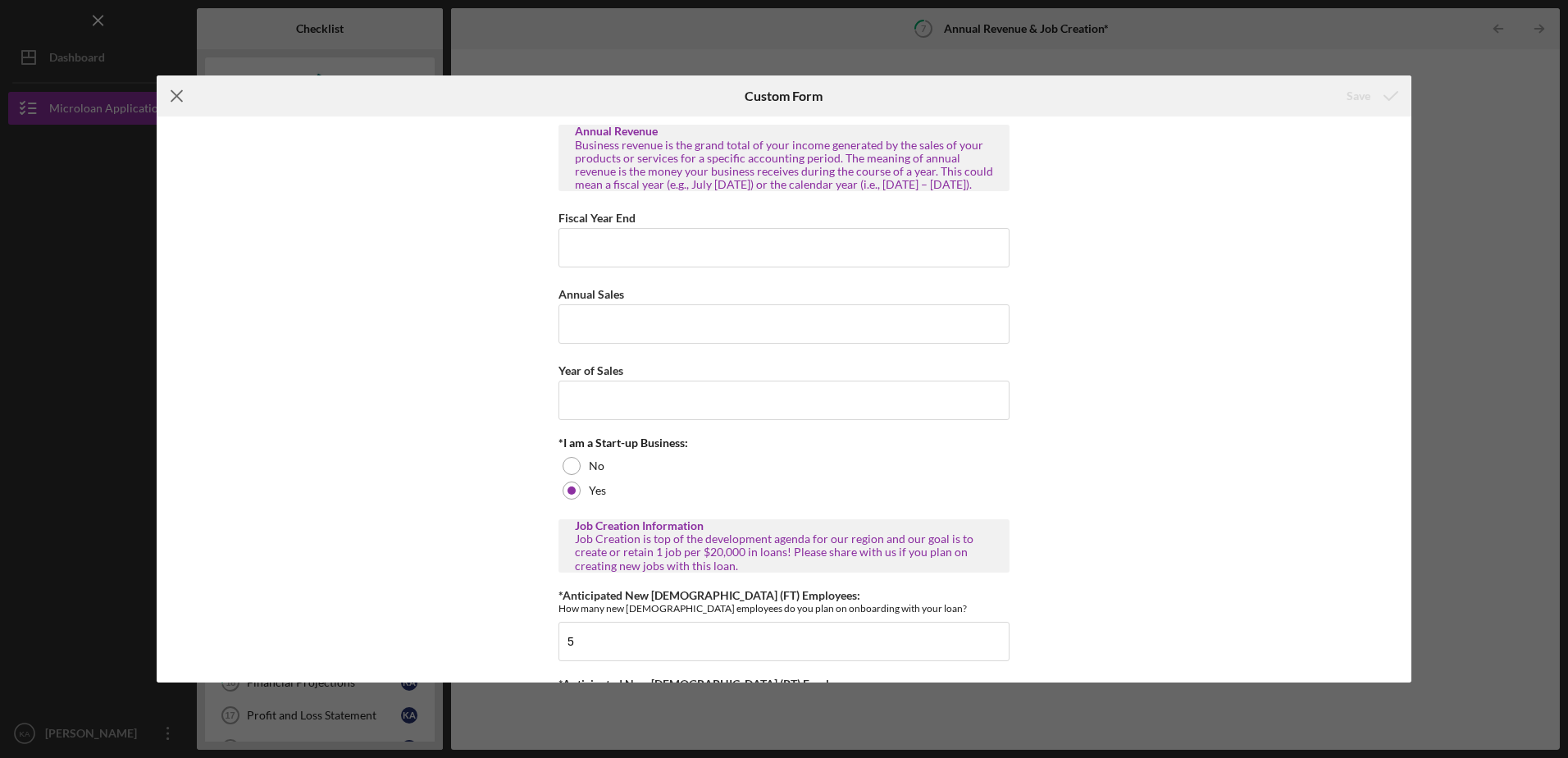
click at [186, 94] on icon "Icon/Menu Close" at bounding box center [177, 96] width 41 height 41
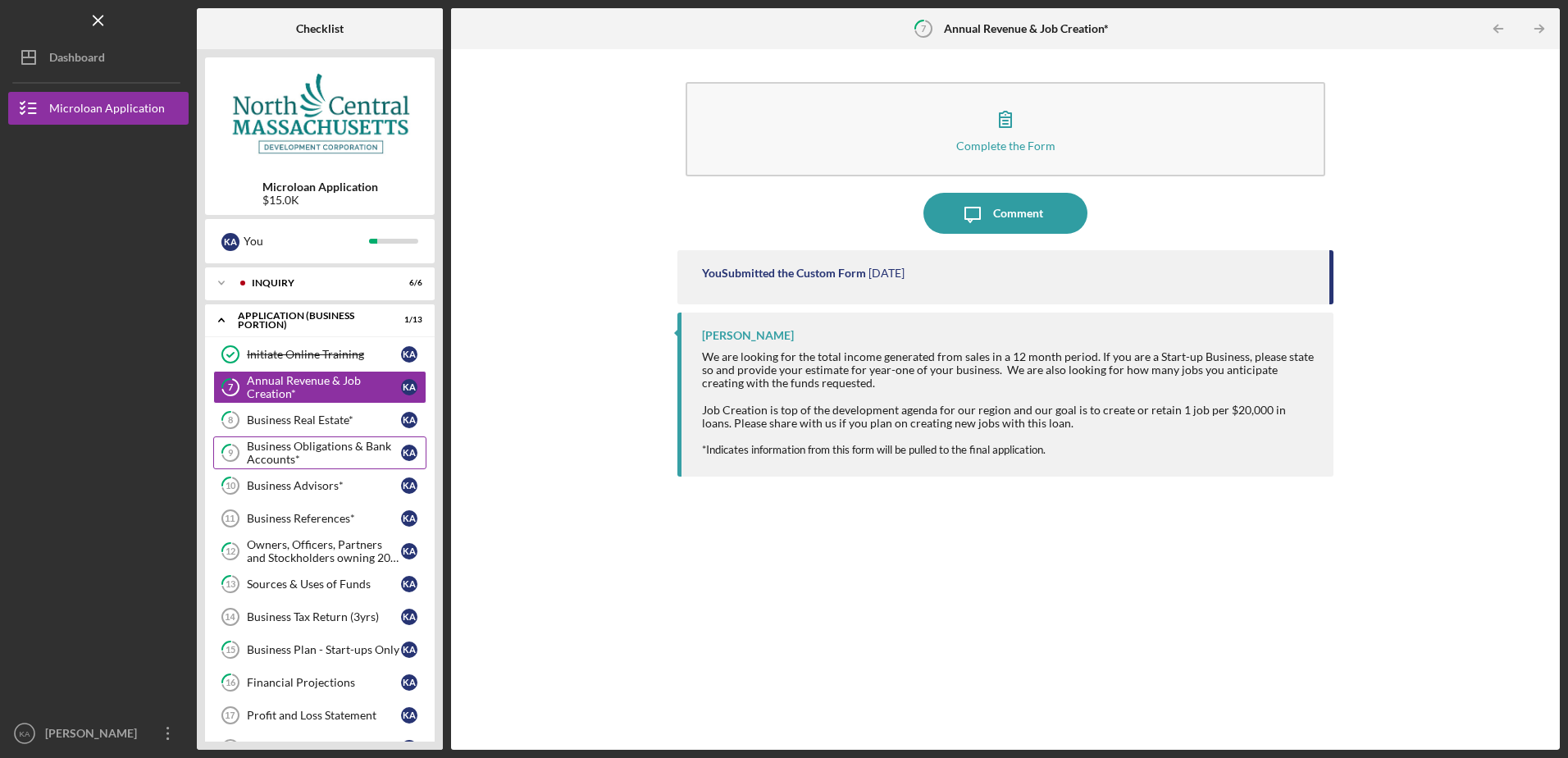
click at [350, 451] on div "Business Obligations & Bank Accounts*" at bounding box center [323, 453] width 154 height 26
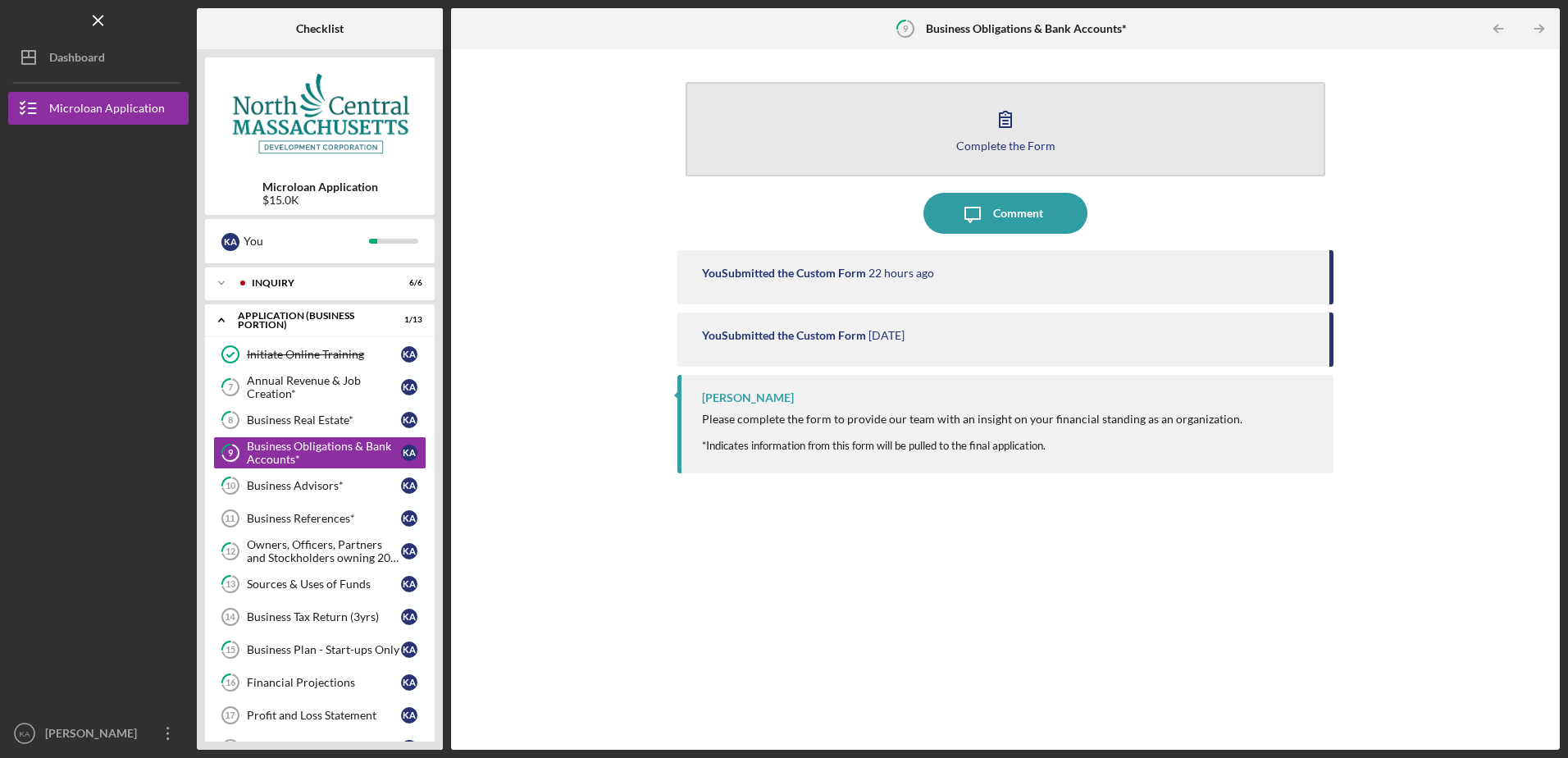
click at [907, 142] on button "Complete the Form Form" at bounding box center [1005, 129] width 639 height 94
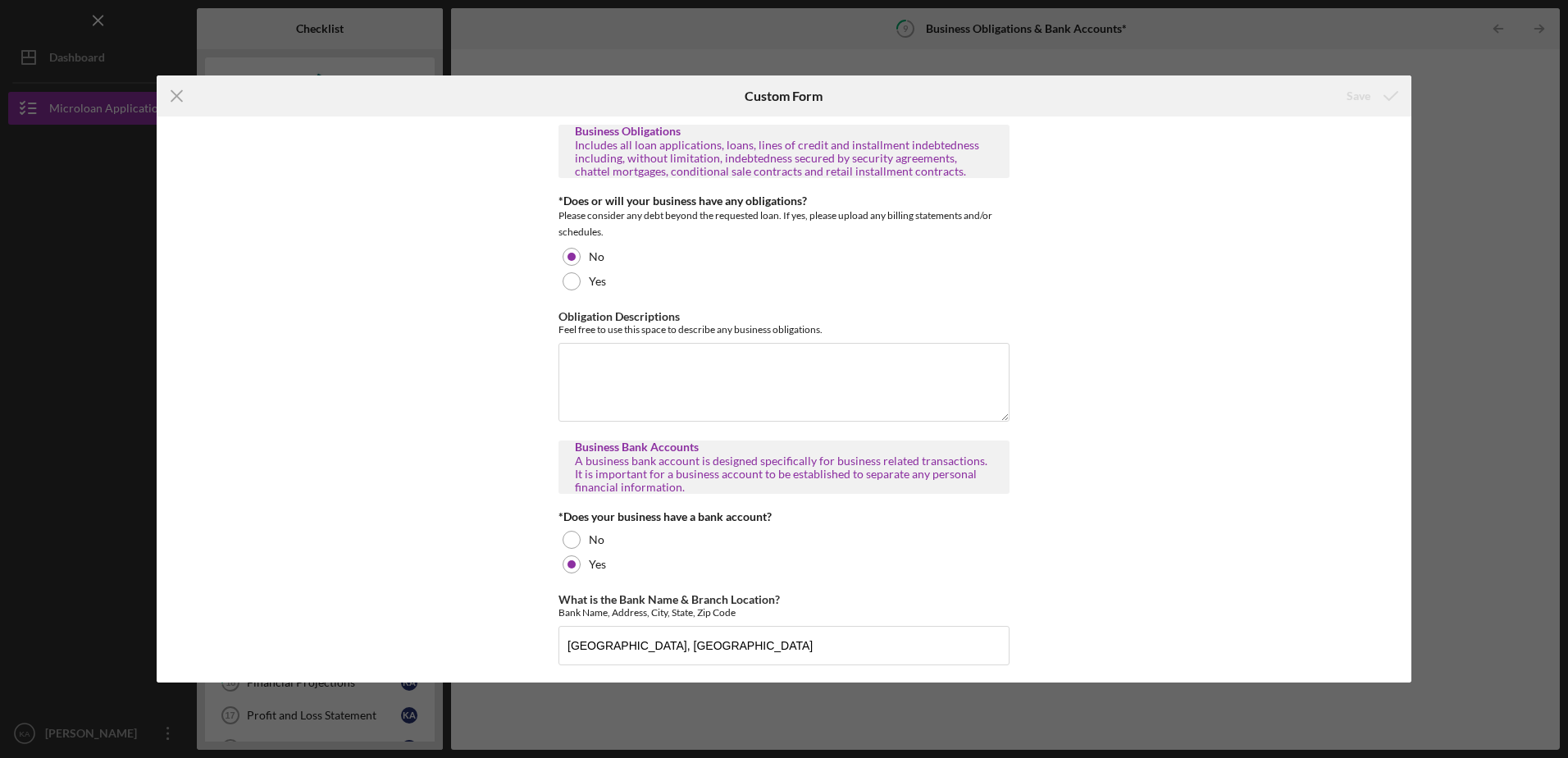
scroll to position [160, 0]
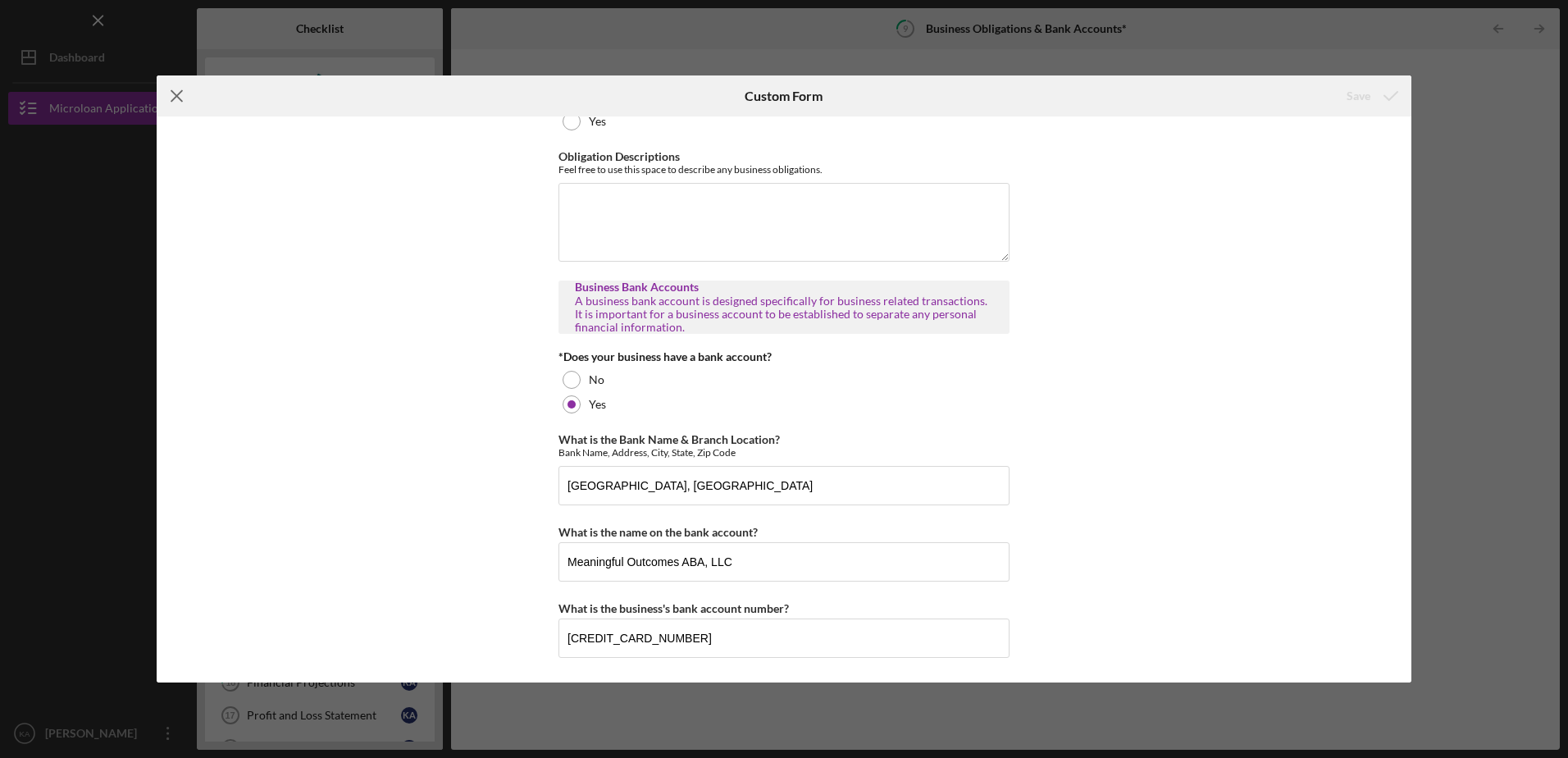
click at [174, 94] on line at bounding box center [177, 97] width 11 height 11
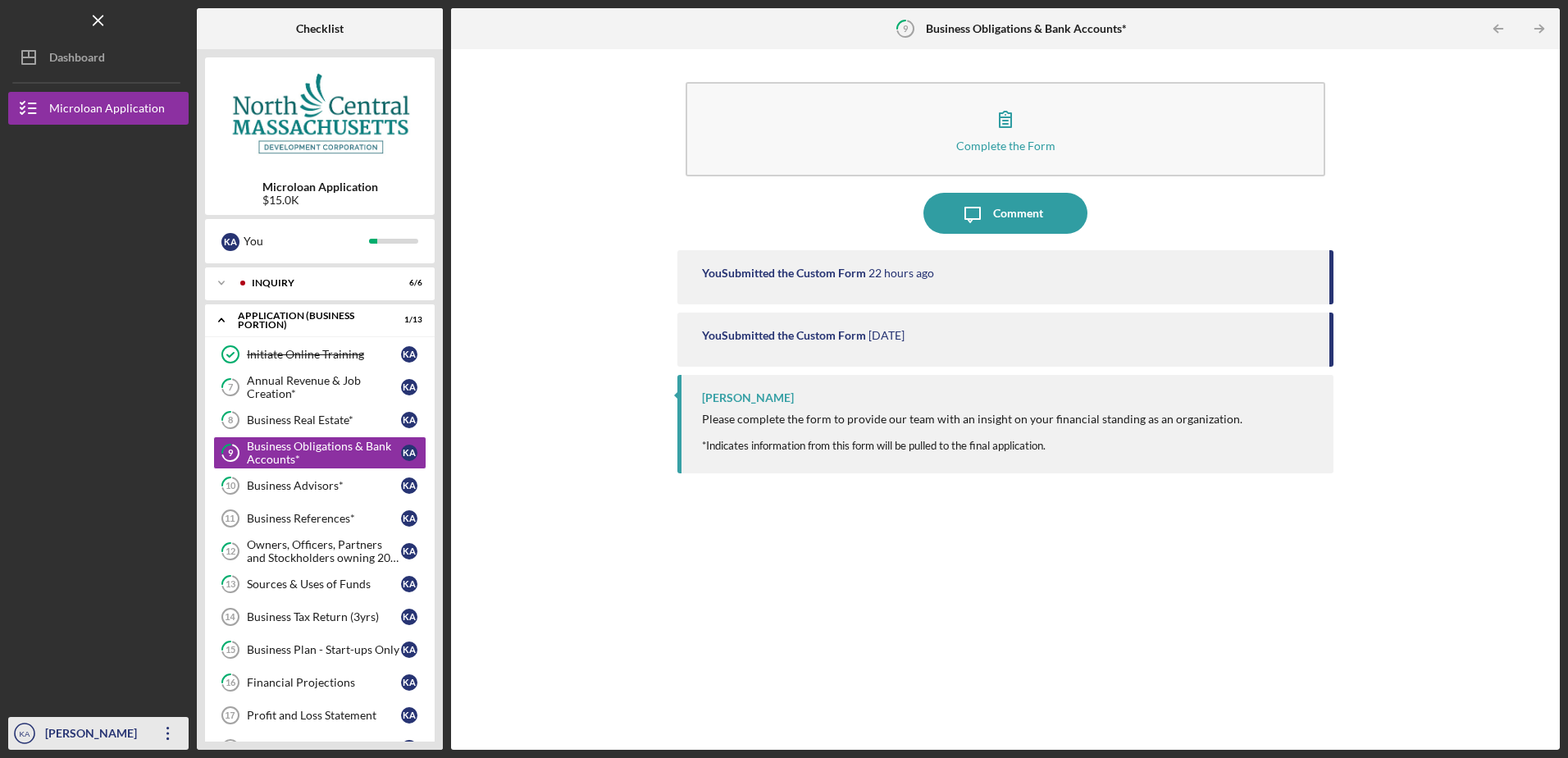
click at [120, 732] on div "[PERSON_NAME]" at bounding box center [94, 735] width 107 height 37
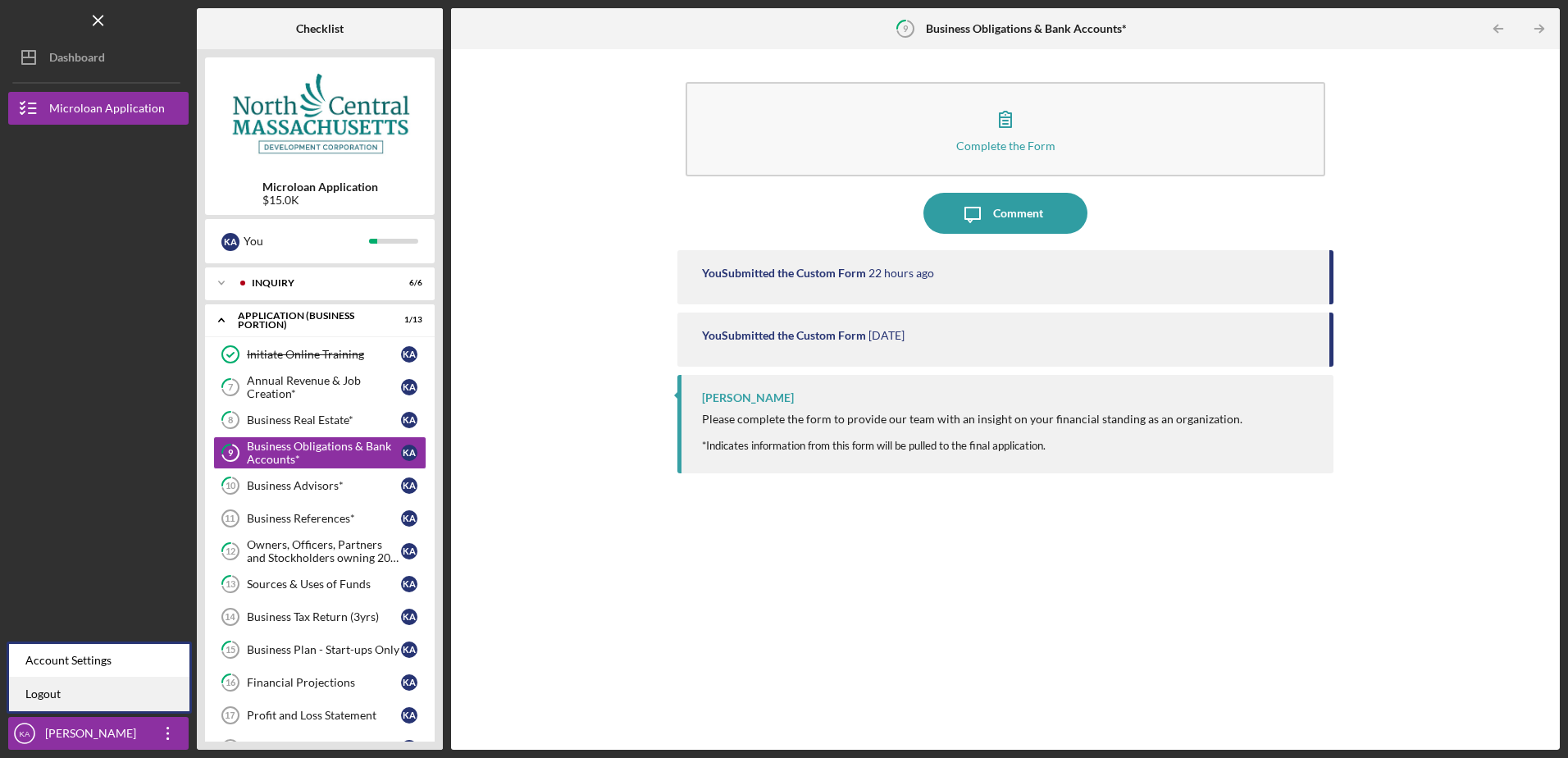
click at [118, 700] on link "Logout" at bounding box center [99, 694] width 181 height 34
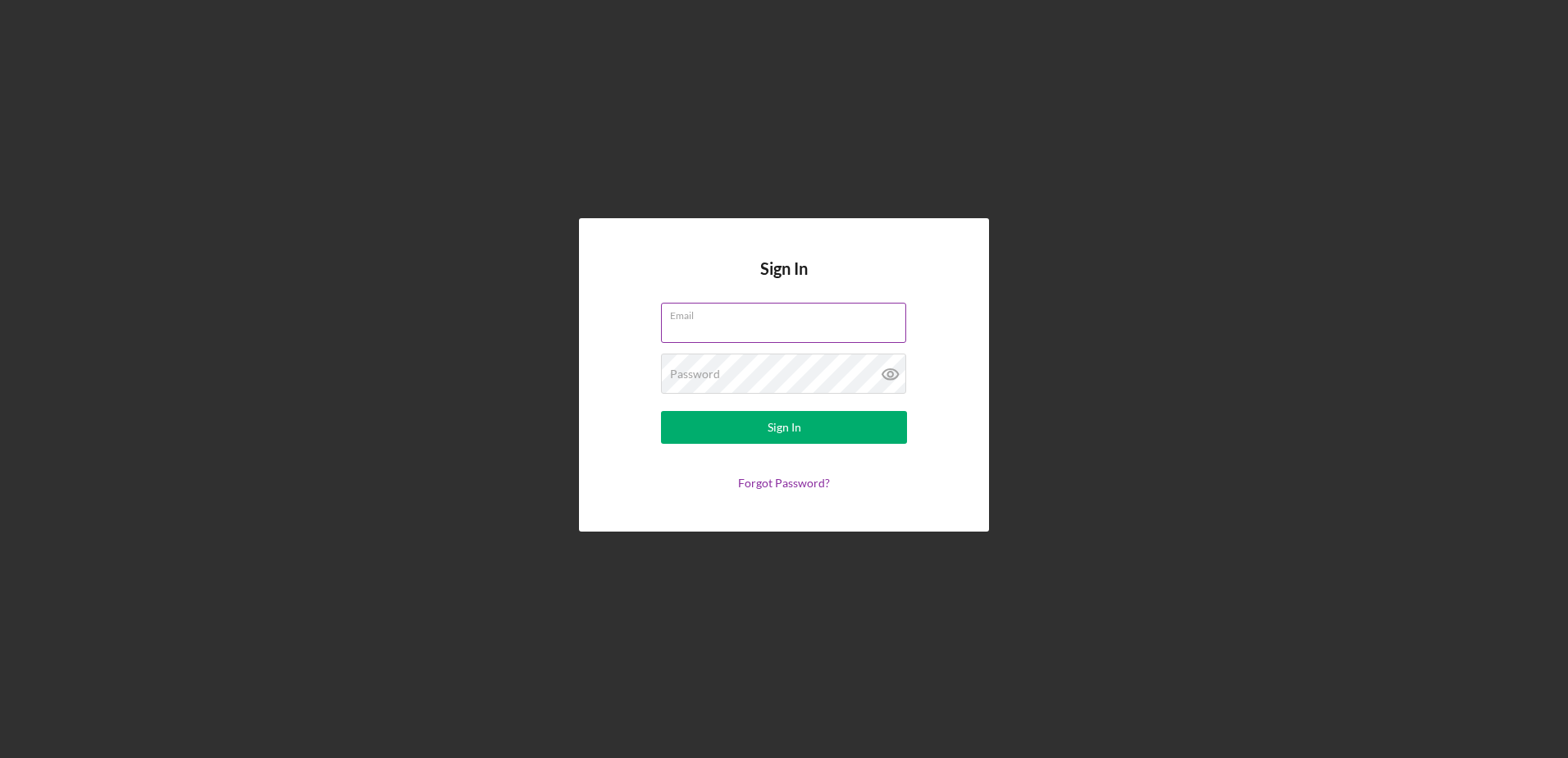
type input "[EMAIL_ADDRESS][DOMAIN_NAME]"
